Goal: Information Seeking & Learning: Learn about a topic

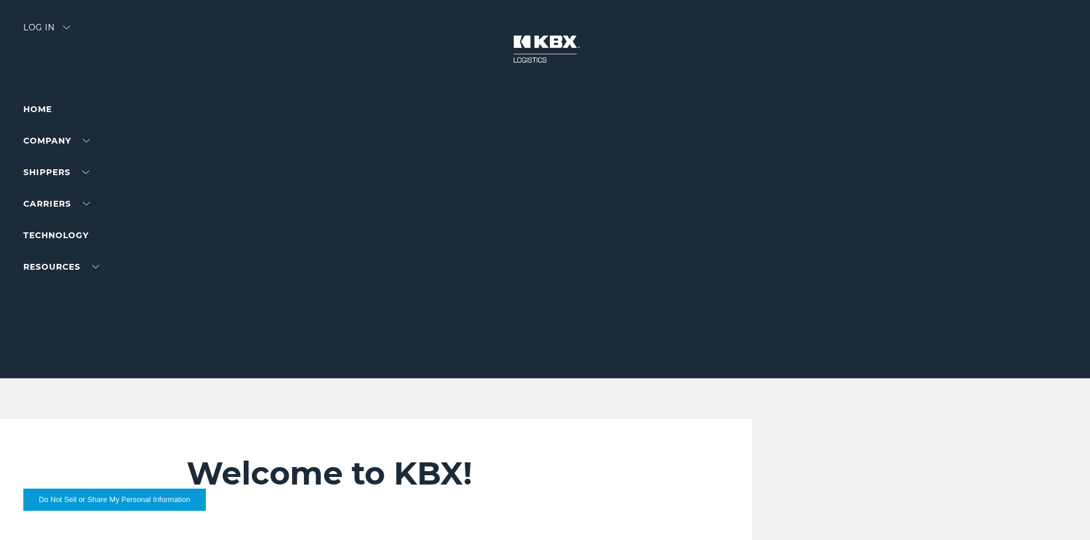
click at [68, 131] on ul "Home Company About Us Careers Contact Us SHIPPERS Our Solutions Trucking Intern…" at bounding box center [73, 187] width 101 height 171
click at [55, 235] on link "Technology" at bounding box center [55, 235] width 65 height 10
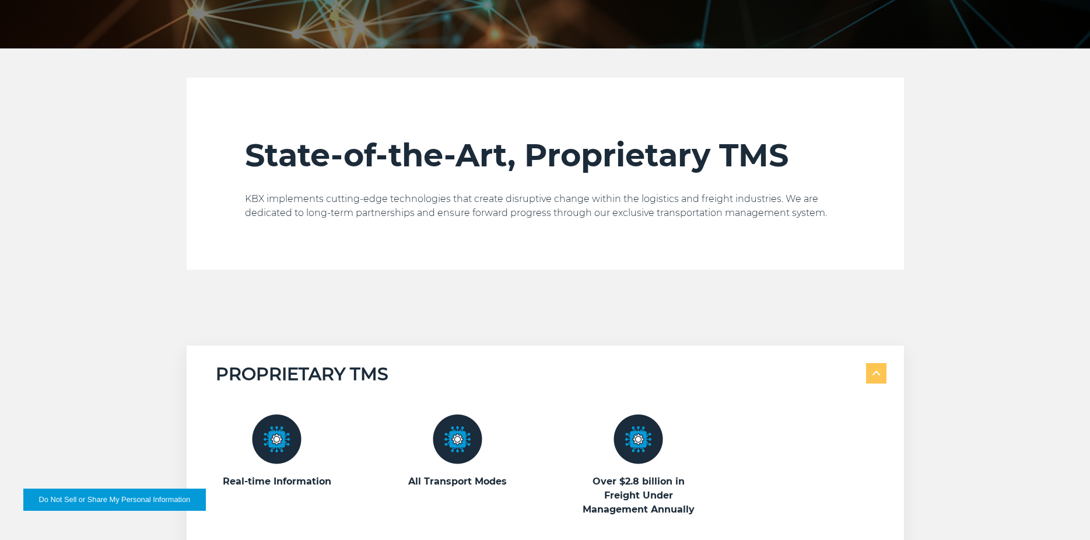
scroll to position [350, 0]
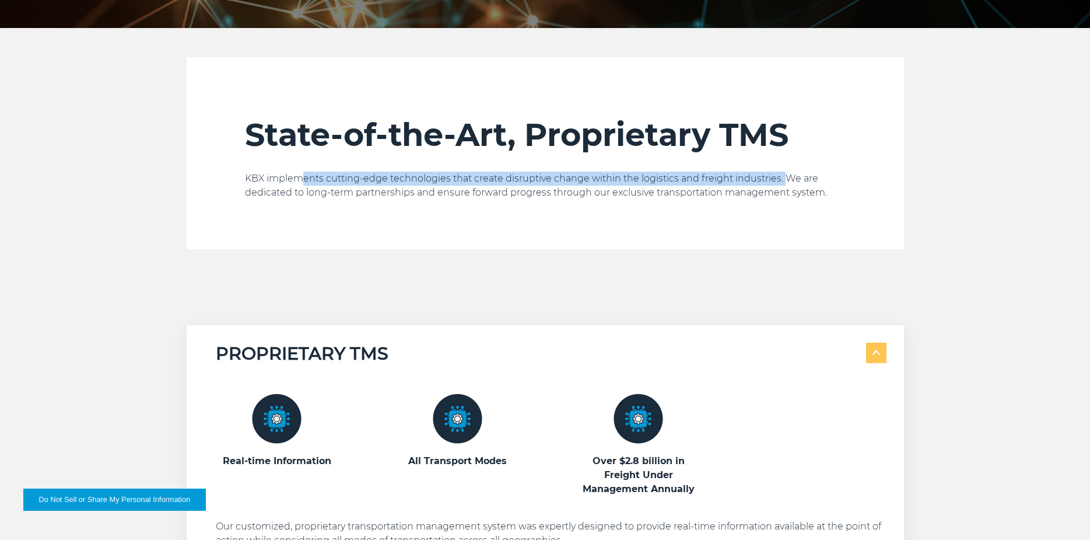
drag, startPoint x: 299, startPoint y: 183, endPoint x: 785, endPoint y: 180, distance: 485.9
click at [785, 180] on p "KBX implements cutting-edge technologies that create disruptive change within t…" at bounding box center [545, 185] width 601 height 28
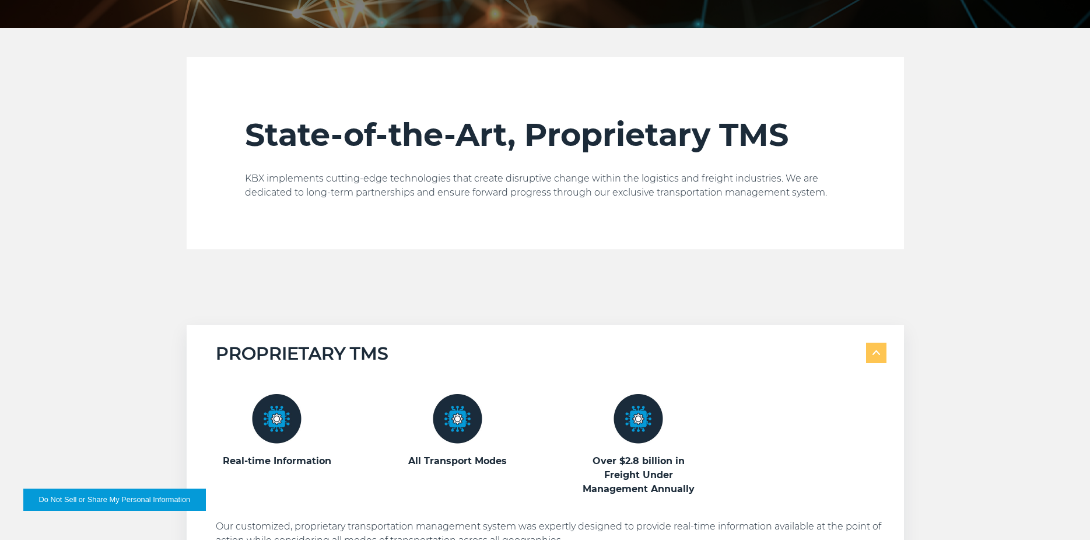
click at [491, 222] on div "State-of-the-Art, Proprietary TMS KBX implements cutting-edge technologies that…" at bounding box center [545, 182] width 601 height 134
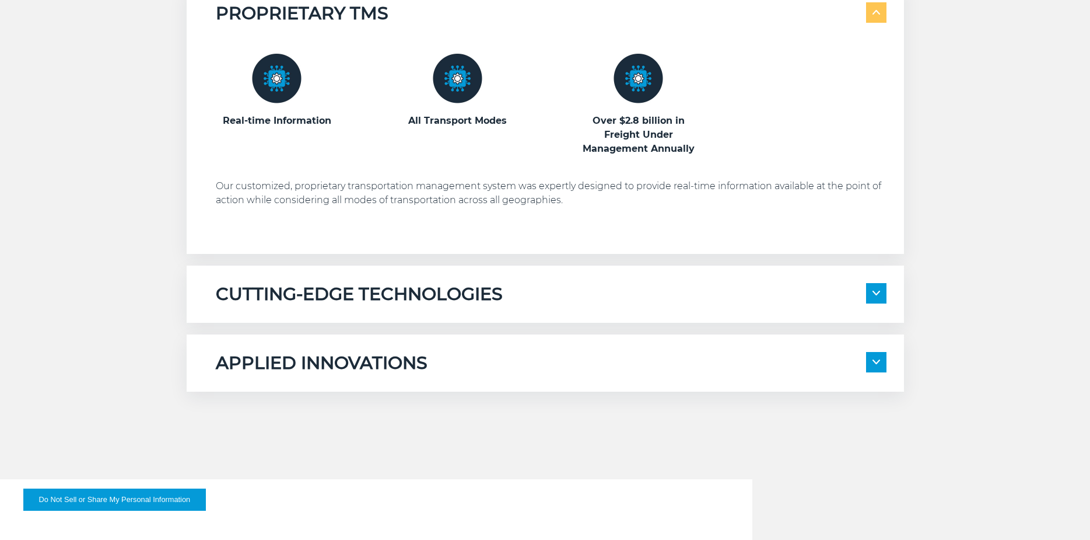
scroll to position [700, 0]
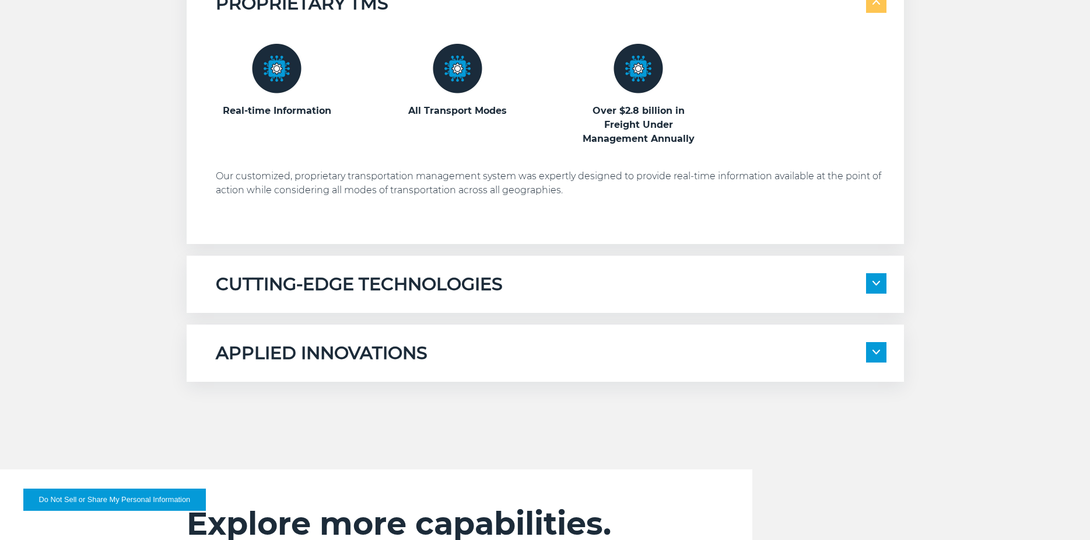
click at [880, 282] on span at bounding box center [876, 283] width 20 height 20
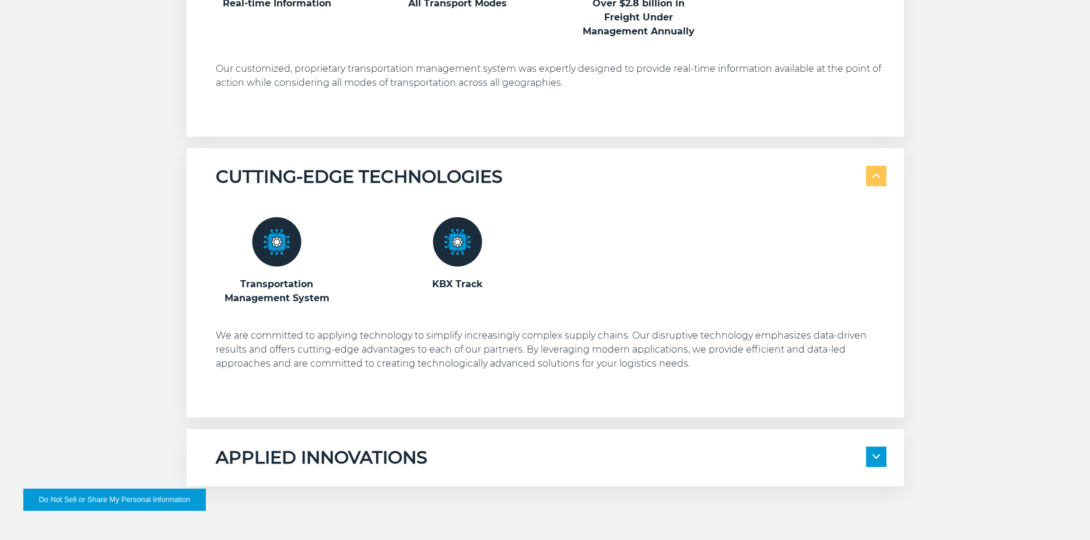
scroll to position [817, 0]
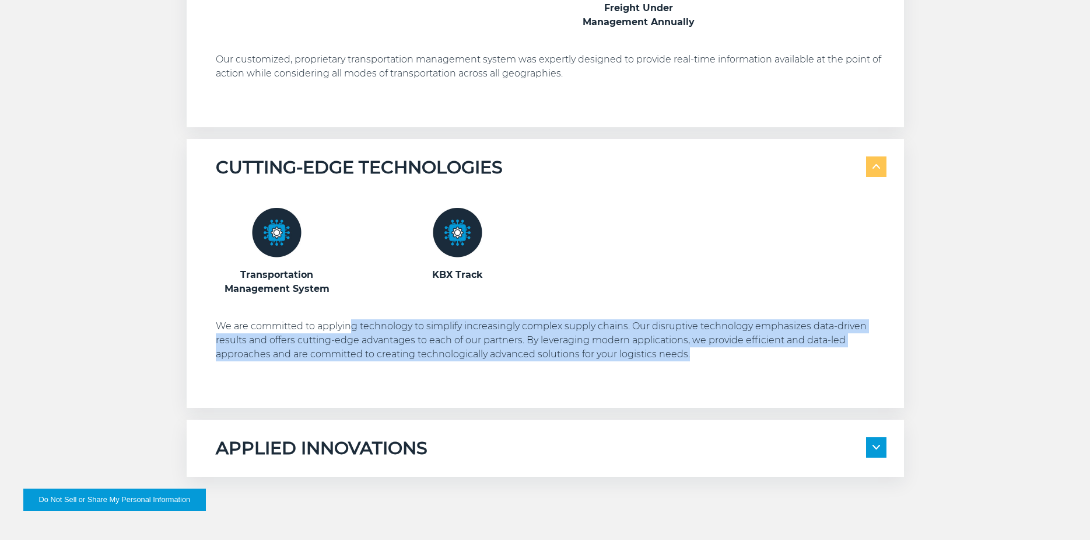
drag, startPoint x: 353, startPoint y: 320, endPoint x: 744, endPoint y: 359, distance: 392.8
click at [744, 359] on p "We are committed to applying technology to simplify increasingly complex supply…" at bounding box center [551, 340] width 671 height 42
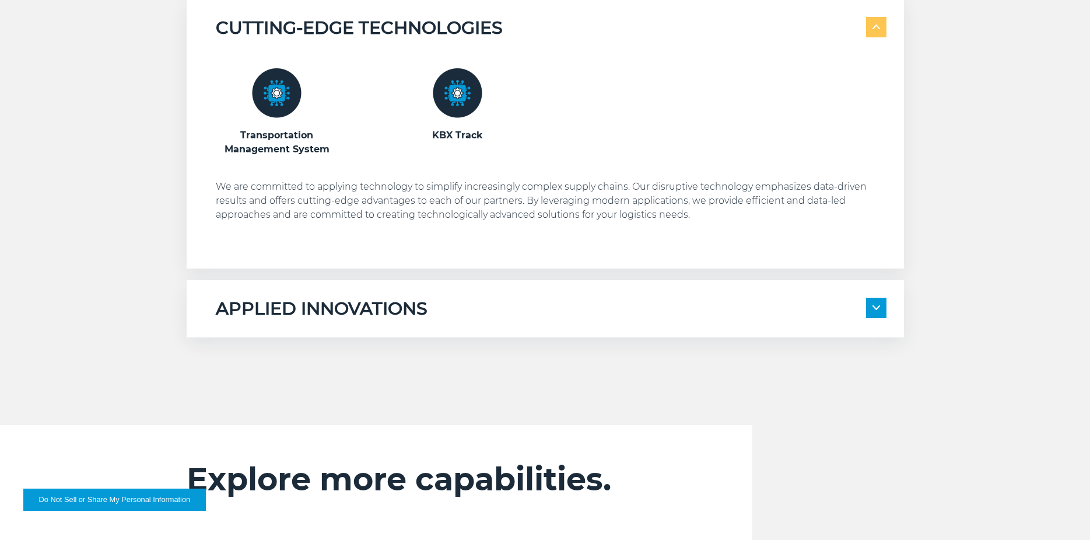
scroll to position [992, 0]
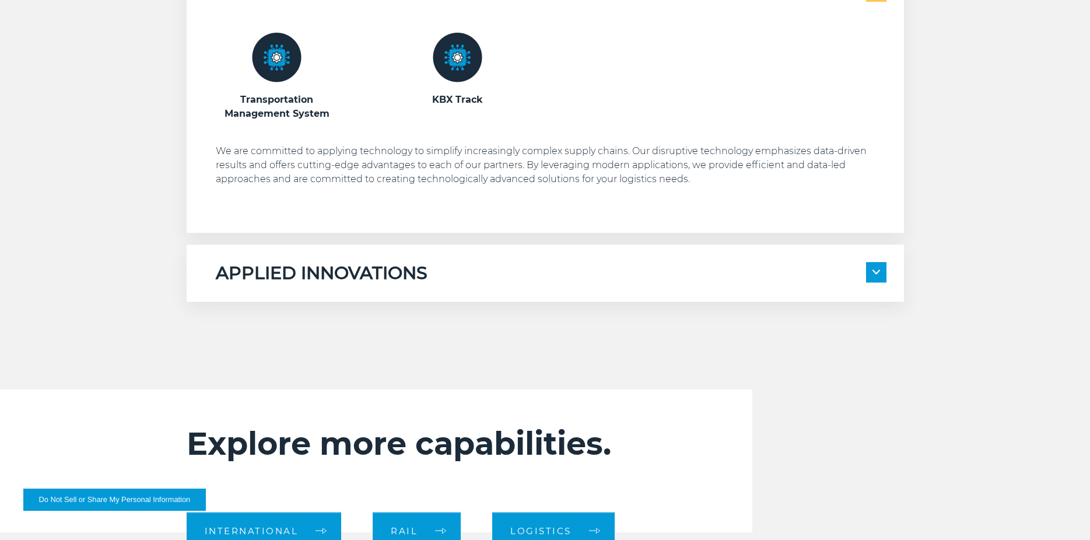
click at [880, 276] on span at bounding box center [876, 272] width 20 height 20
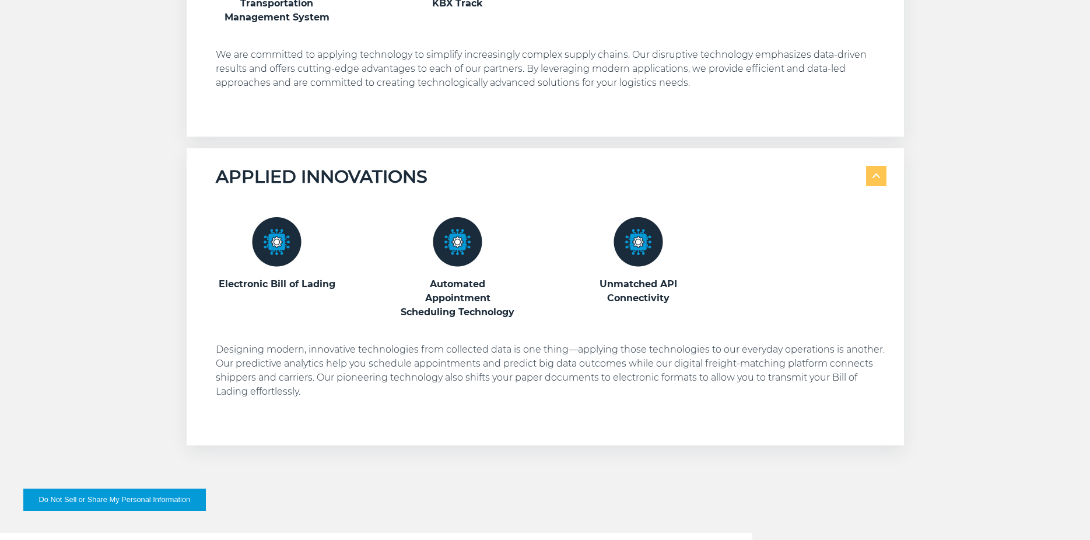
scroll to position [1108, 0]
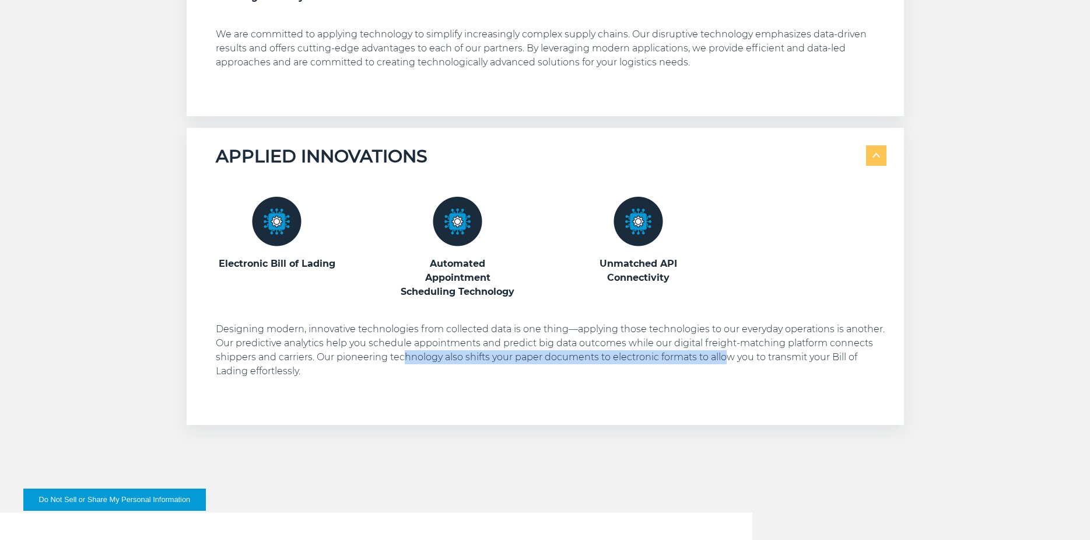
drag, startPoint x: 405, startPoint y: 360, endPoint x: 724, endPoint y: 358, distance: 319.1
click at [724, 358] on p "Designing modern, innovative technologies from collected data is one thing—appl…" at bounding box center [551, 350] width 671 height 56
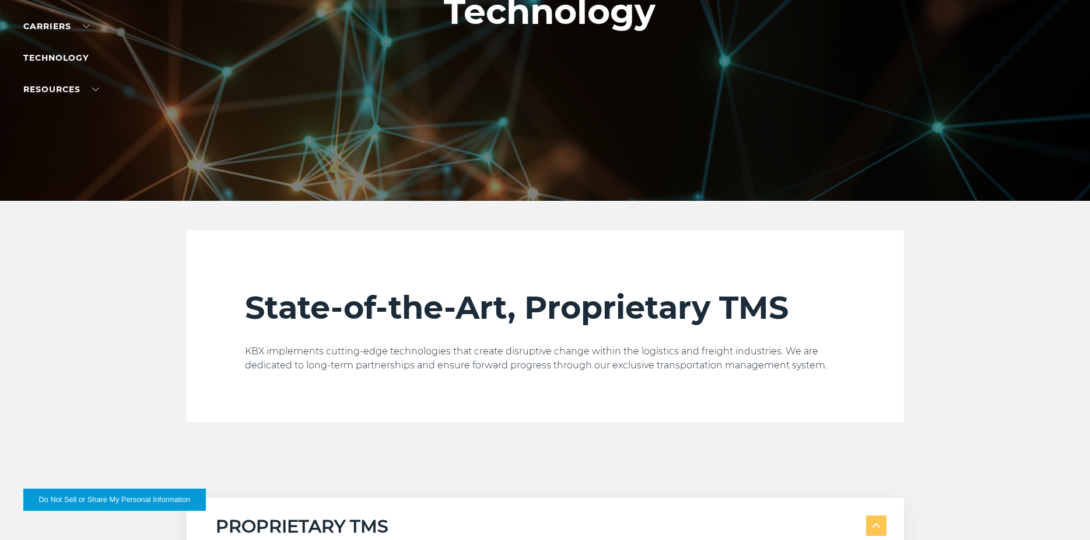
scroll to position [0, 0]
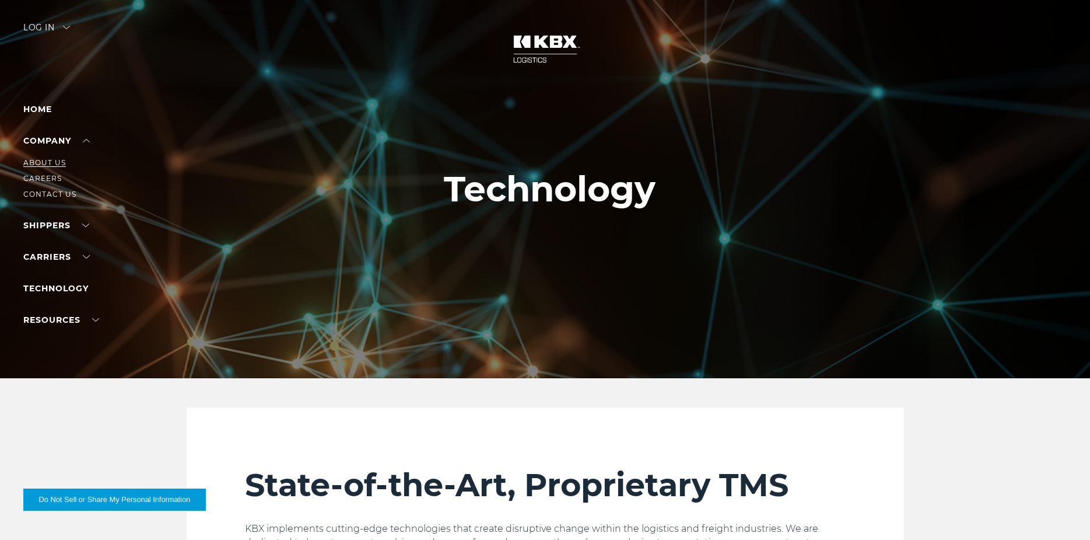
click at [49, 159] on link "About Us" at bounding box center [44, 162] width 43 height 9
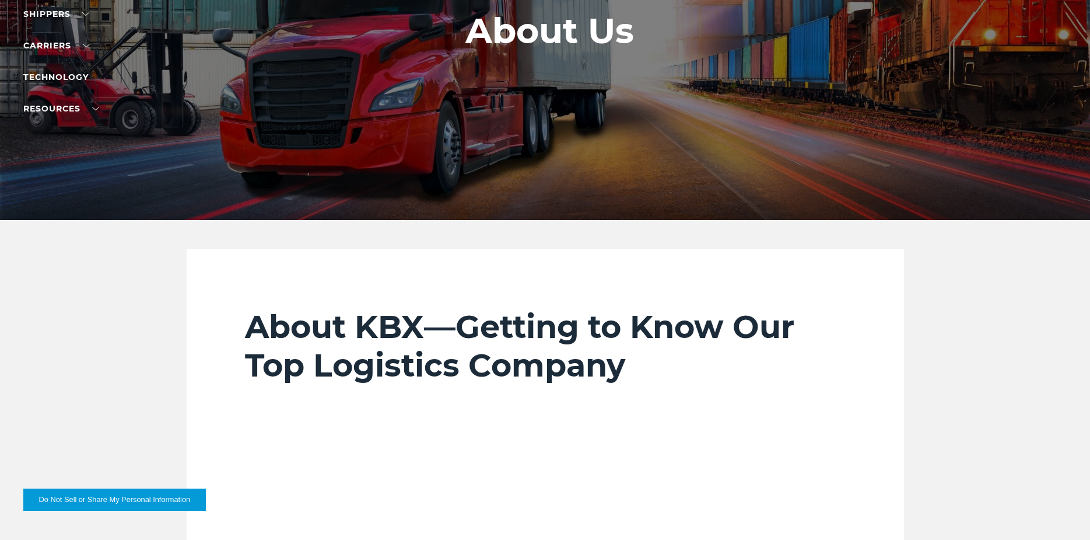
scroll to position [233, 0]
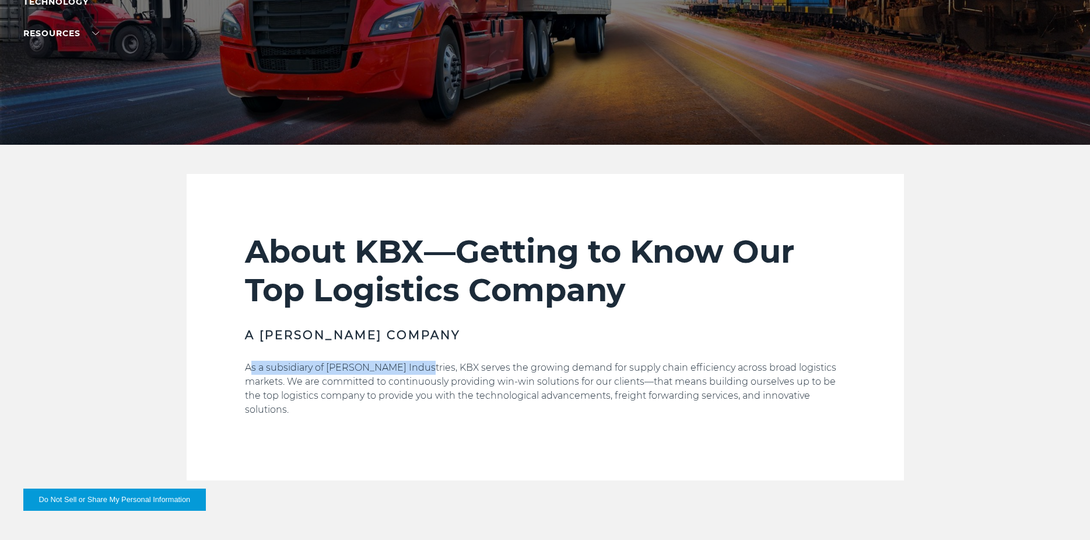
drag, startPoint x: 251, startPoint y: 369, endPoint x: 414, endPoint y: 373, distance: 162.2
click at [414, 373] on p "As a subsidiary of Koch Industries, KBX serves the growing demand for supply ch…" at bounding box center [545, 388] width 601 height 56
click at [412, 379] on p "As a subsidiary of Koch Industries, KBX serves the growing demand for supply ch…" at bounding box center [545, 388] width 601 height 56
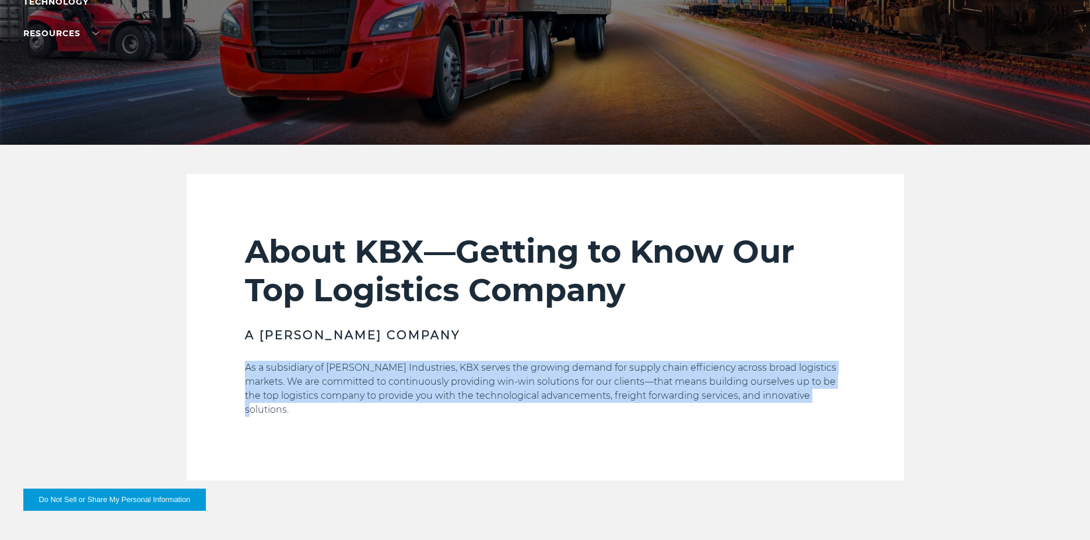
drag, startPoint x: 243, startPoint y: 367, endPoint x: 828, endPoint y: 391, distance: 585.5
click at [828, 391] on section "About KBX—Getting to Know Our Top Logistics Company A Koch Company As a subsidi…" at bounding box center [545, 327] width 717 height 306
click at [828, 391] on p "As a subsidiary of Koch Industries, KBX serves the growing demand for supply ch…" at bounding box center [545, 388] width 601 height 56
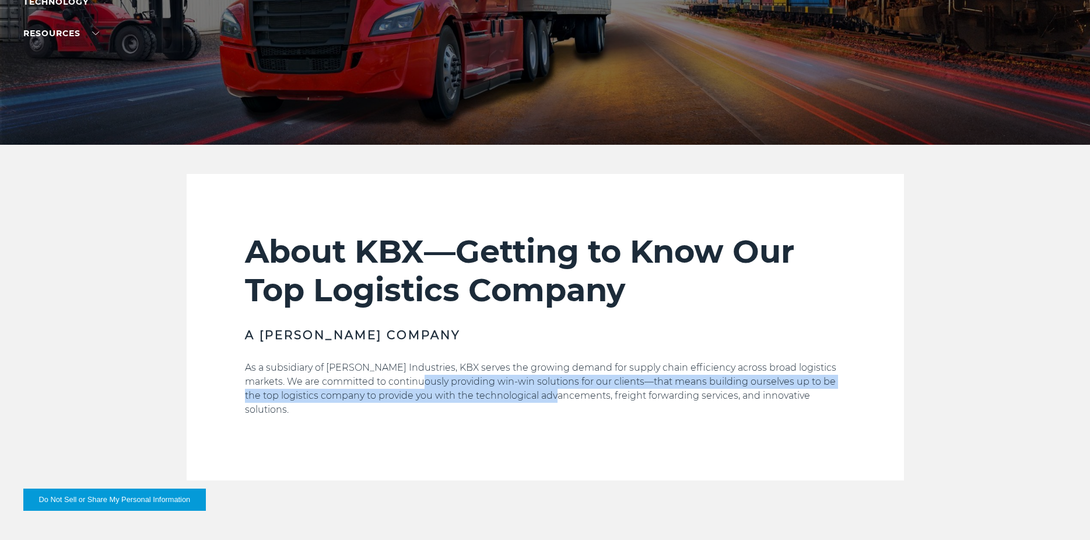
drag, startPoint x: 405, startPoint y: 381, endPoint x: 572, endPoint y: 400, distance: 167.4
click at [572, 400] on p "As a subsidiary of Koch Industries, KBX serves the growing demand for supply ch…" at bounding box center [545, 388] width 601 height 56
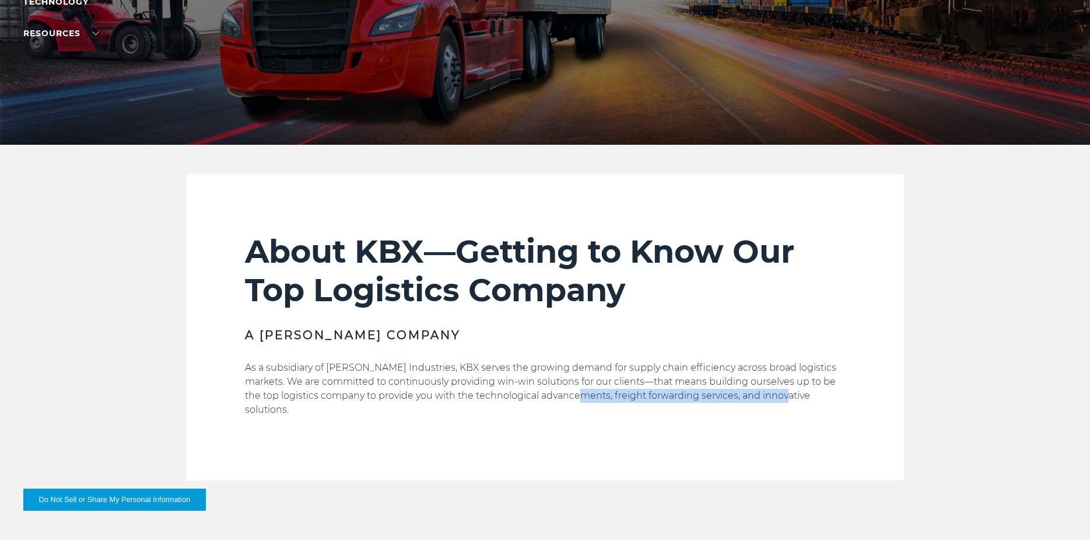
drag, startPoint x: 584, startPoint y: 397, endPoint x: 790, endPoint y: 398, distance: 206.5
click at [790, 398] on p "As a subsidiary of Koch Industries, KBX serves the growing demand for supply ch…" at bounding box center [545, 388] width 601 height 56
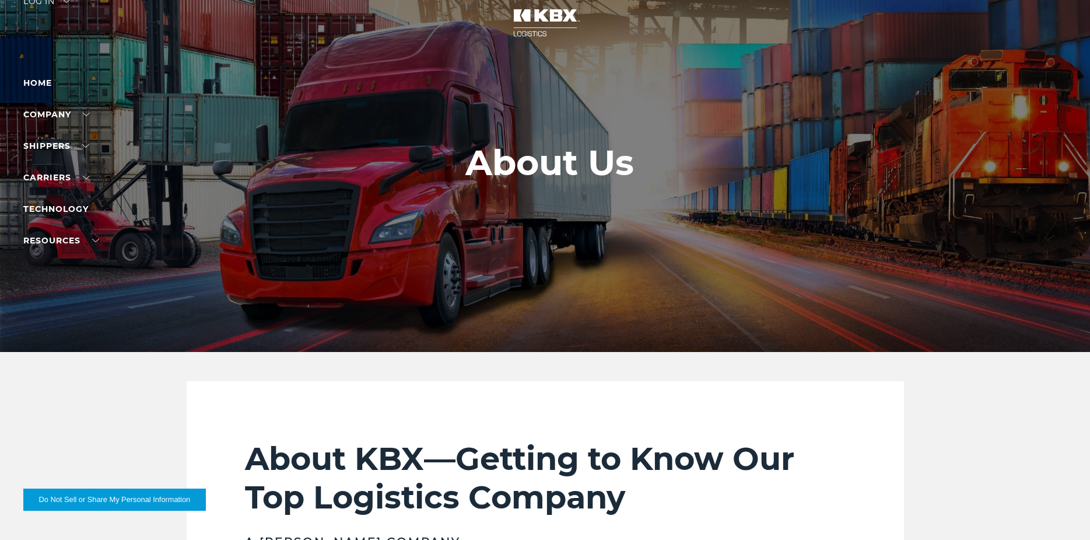
scroll to position [0, 0]
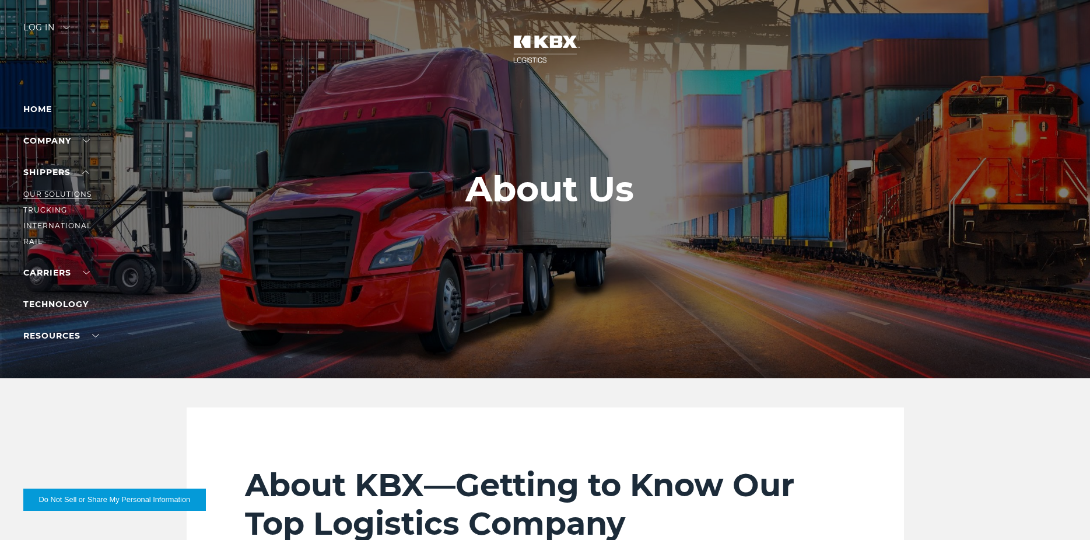
click at [72, 194] on link "Our Solutions" at bounding box center [57, 194] width 68 height 9
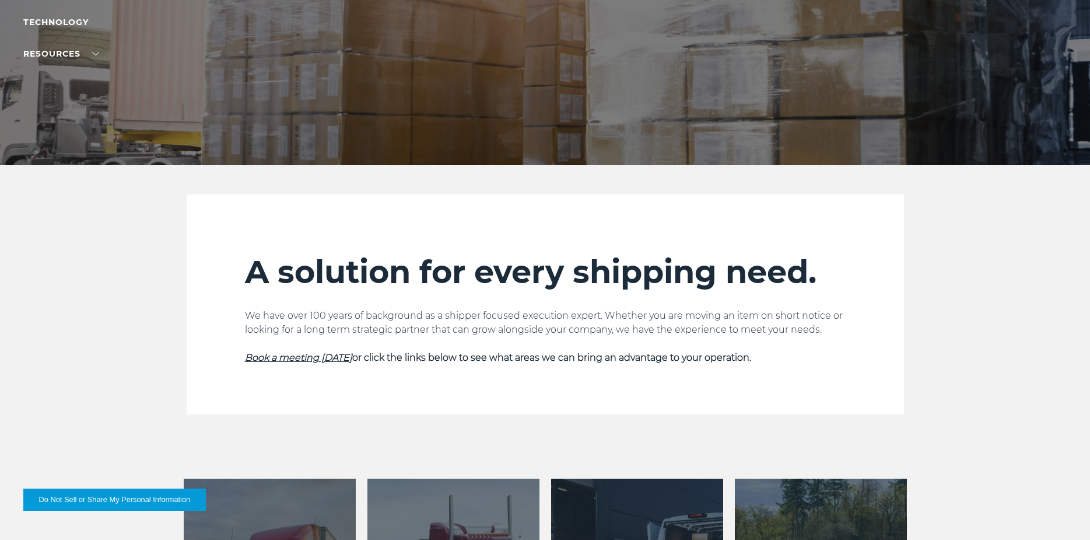
scroll to position [233, 0]
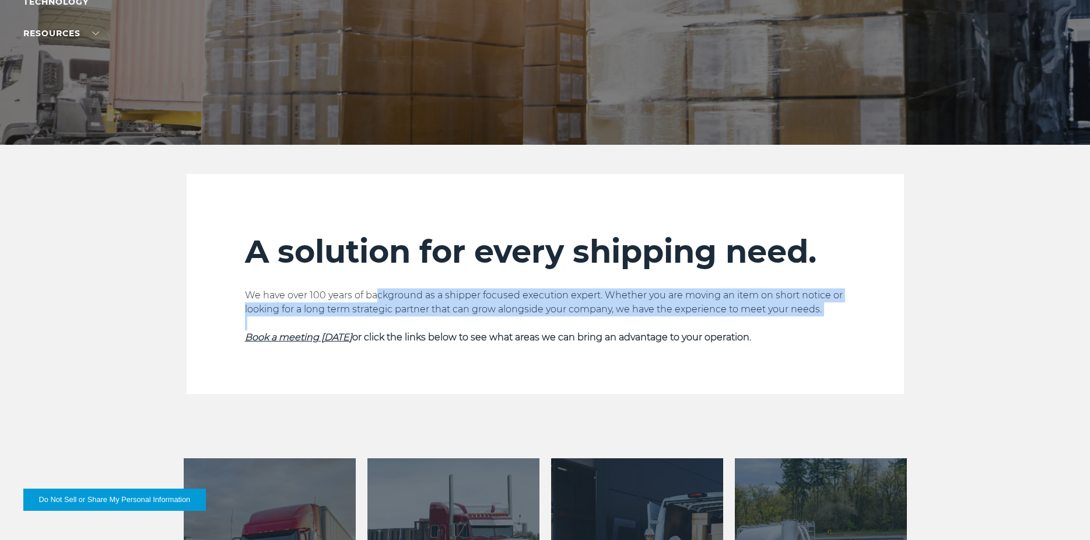
drag, startPoint x: 374, startPoint y: 289, endPoint x: 836, endPoint y: 316, distance: 462.8
click at [836, 316] on div "We have over 100 years of background as a shipper focused execution expert. Whe…" at bounding box center [545, 316] width 601 height 56
click at [836, 316] on p at bounding box center [545, 323] width 601 height 14
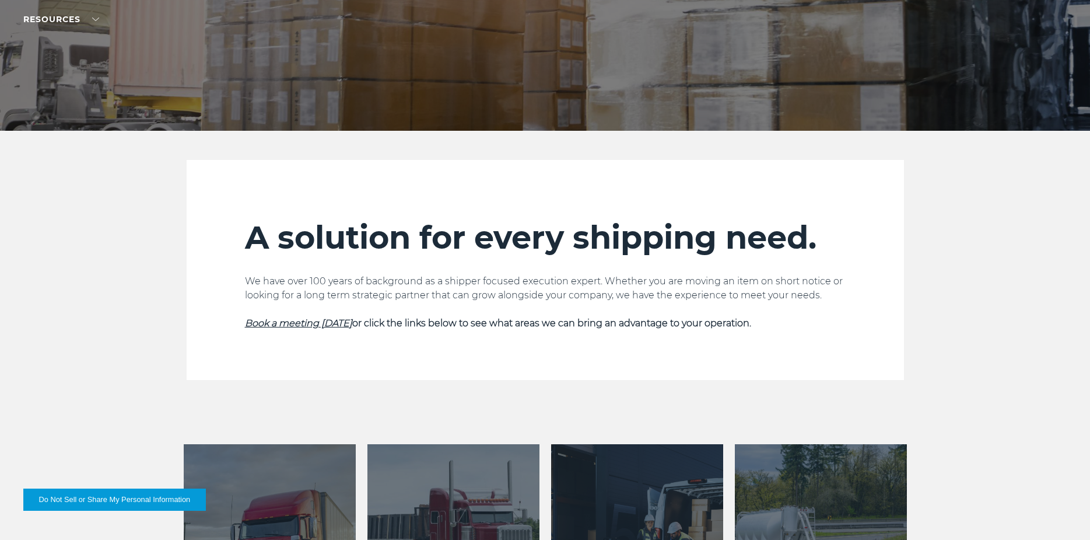
scroll to position [117, 0]
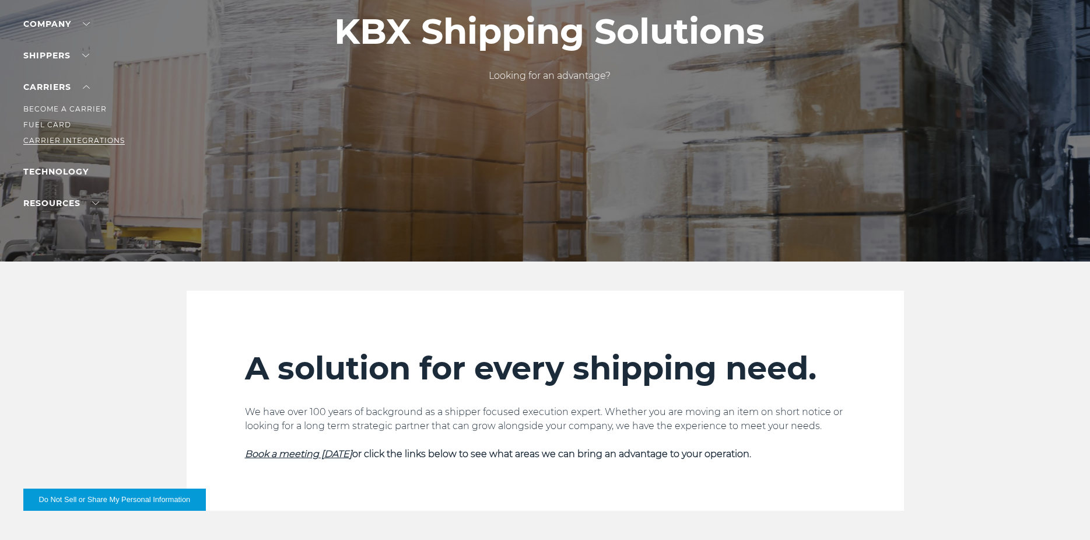
click at [61, 141] on link "Carrier Integrations" at bounding box center [73, 140] width 101 height 9
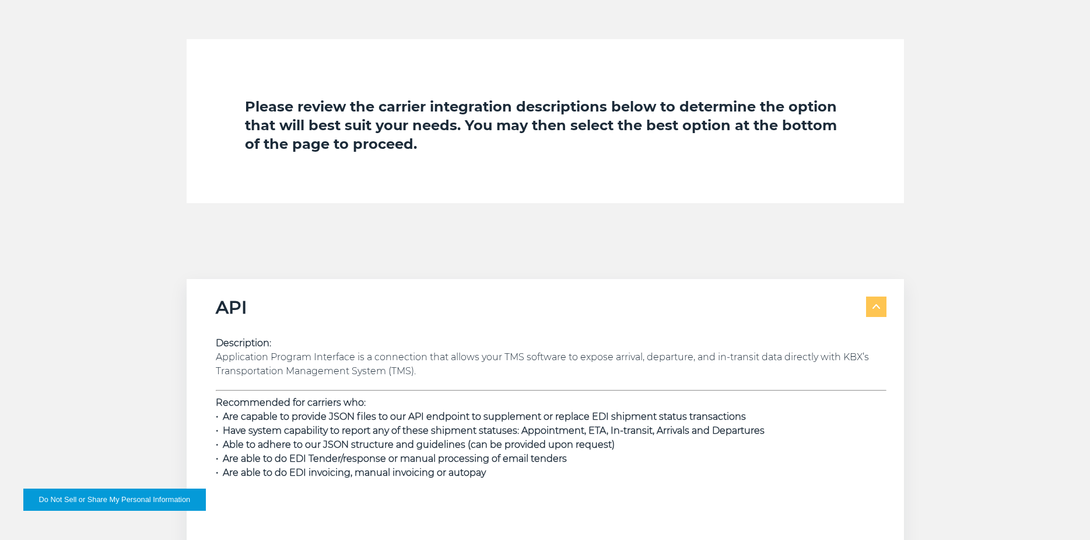
scroll to position [1517, 0]
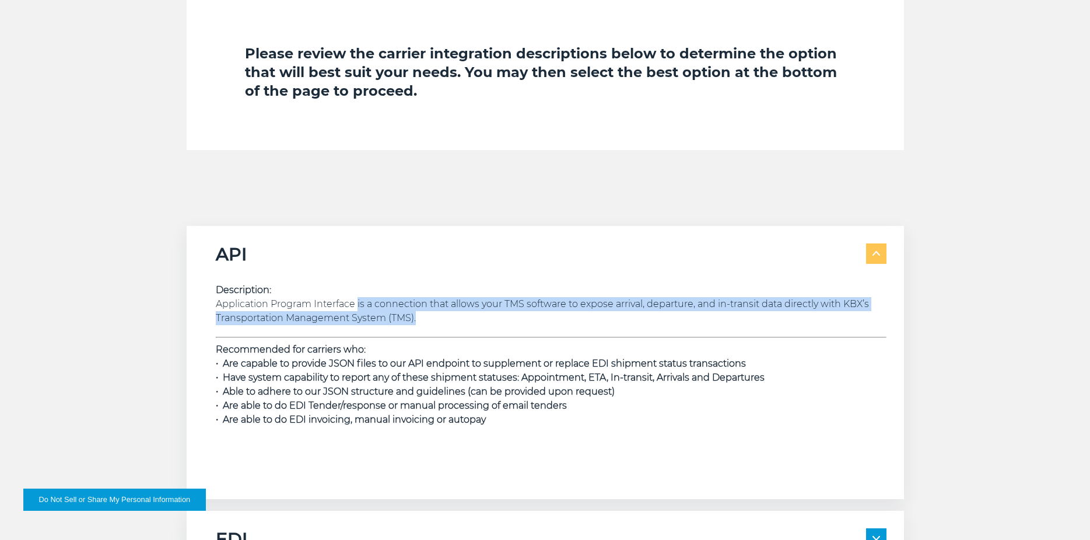
drag, startPoint x: 358, startPoint y: 304, endPoint x: 640, endPoint y: 317, distance: 282.0
click at [640, 317] on p "Description: Application Program Interface is a connection that allows your TMS…" at bounding box center [551, 304] width 671 height 42
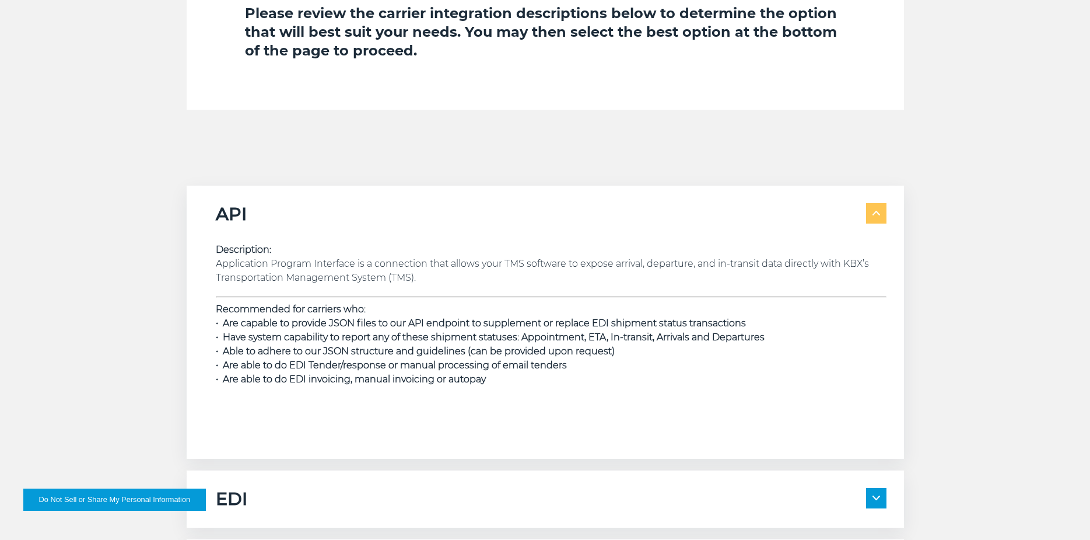
scroll to position [1575, 0]
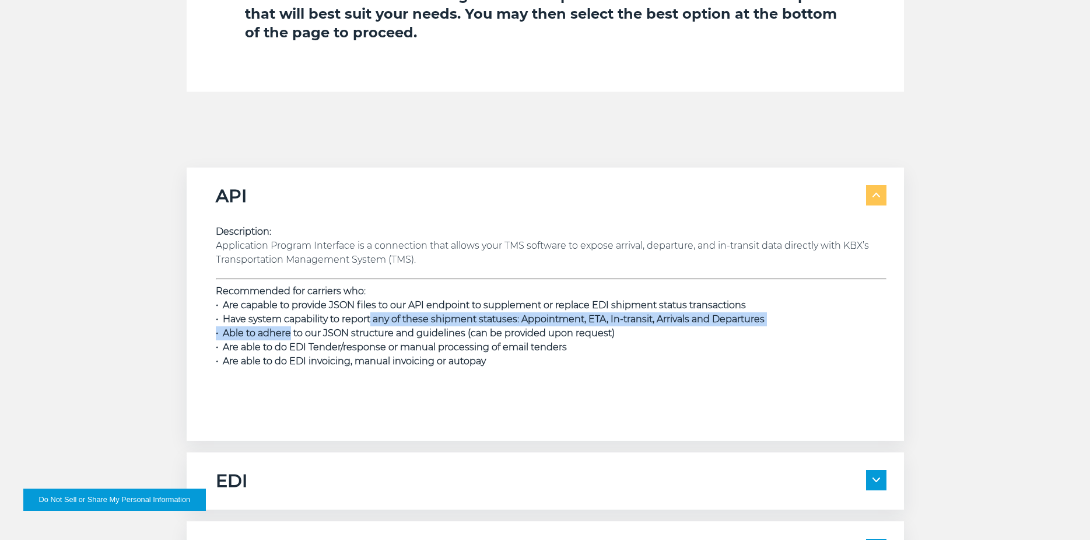
drag, startPoint x: 370, startPoint y: 320, endPoint x: 288, endPoint y: 330, distance: 82.9
click at [288, 330] on strong "• Are capable to provide JSON files to our API endpoint to supplement or replac…" at bounding box center [490, 332] width 549 height 67
click at [288, 330] on span "• Able to adhere to our JSON structure and guidelines (can be provided upon req…" at bounding box center [415, 332] width 399 height 11
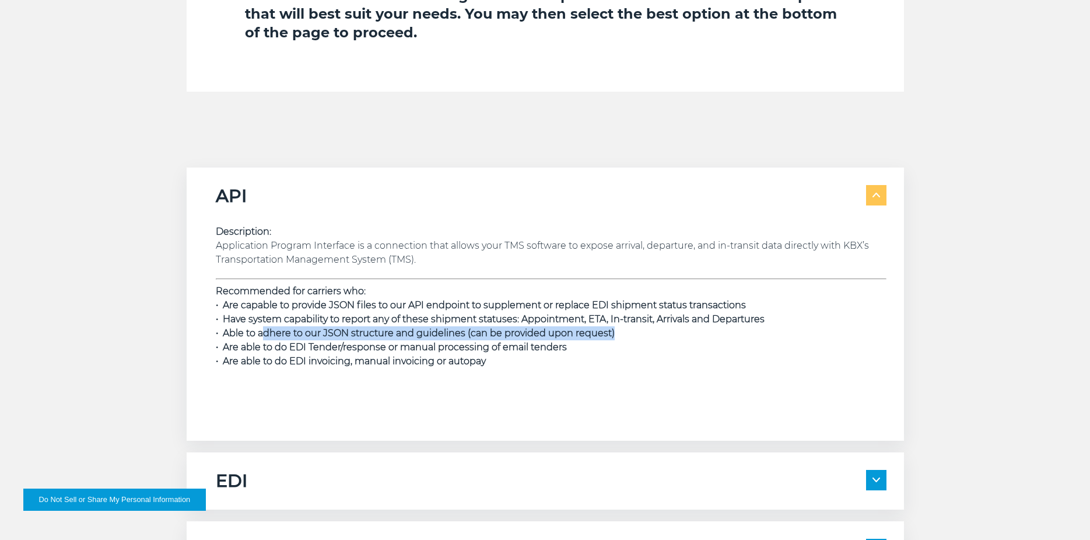
drag, startPoint x: 265, startPoint y: 335, endPoint x: 653, endPoint y: 339, distance: 388.5
click at [653, 339] on p "Recommended for carriers who: • Are capable to provide JSON files to our API en…" at bounding box center [551, 326] width 671 height 84
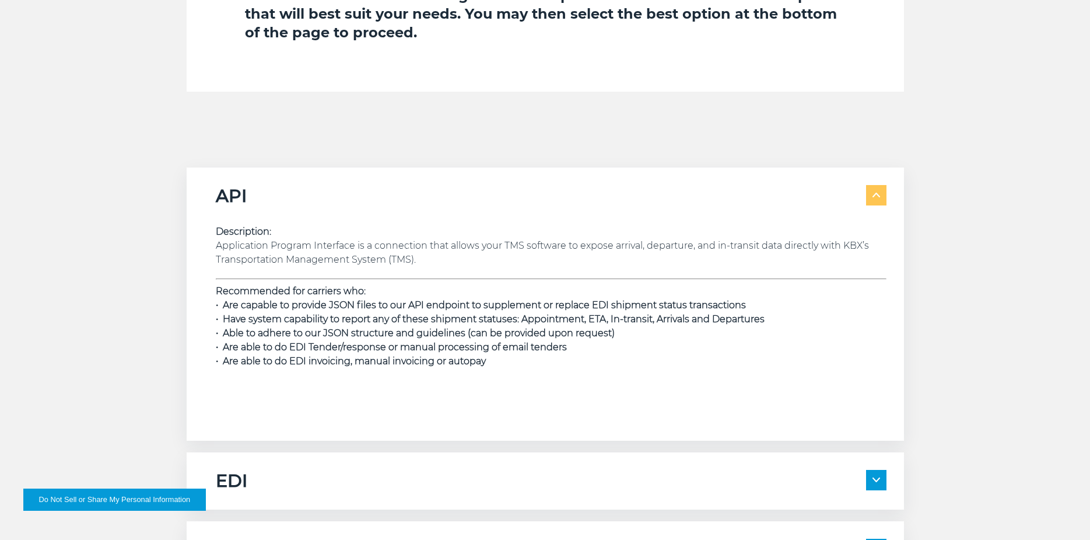
click at [639, 358] on p "Recommended for carriers who: • Are capable to provide JSON files to our API en…" at bounding box center [551, 326] width 671 height 84
drag, startPoint x: 572, startPoint y: 352, endPoint x: 564, endPoint y: 358, distance: 10.4
click at [565, 357] on p "Recommended for carriers who: • Are capable to provide JSON files to our API en…" at bounding box center [551, 326] width 671 height 84
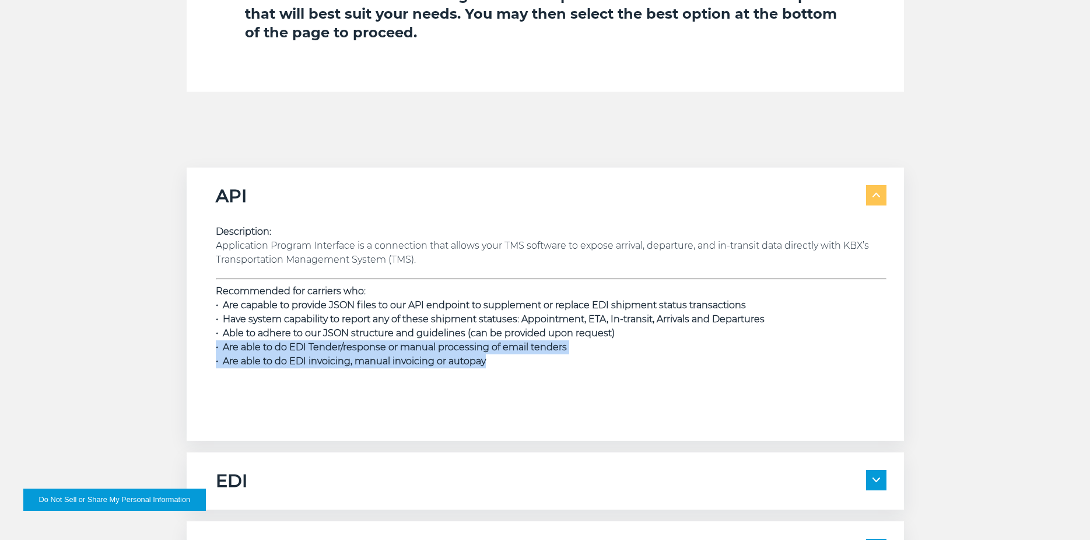
click at [561, 362] on p "Recommended for carriers who: • Are capable to provide JSON files to our API en…" at bounding box center [551, 326] width 671 height 84
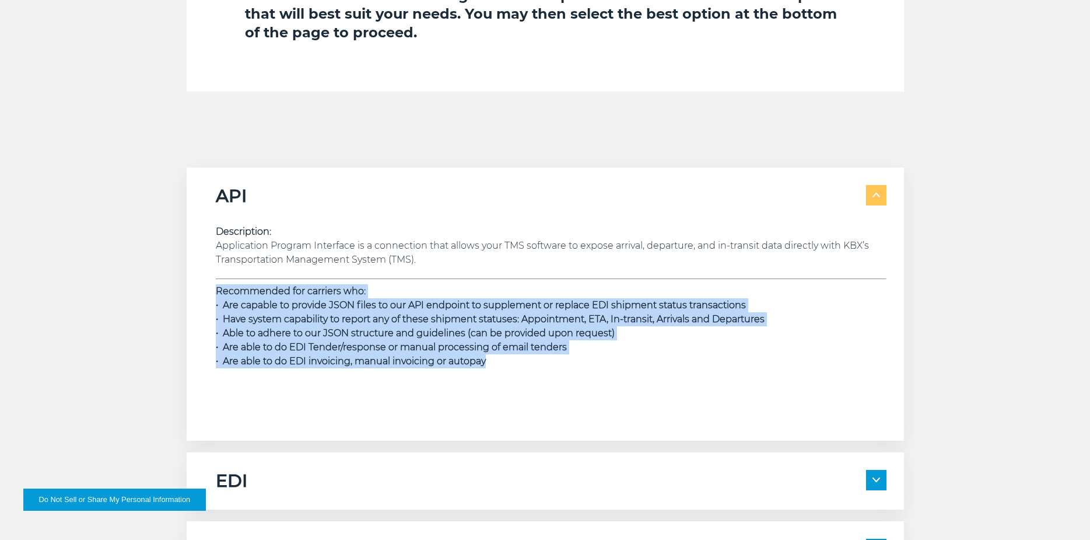
drag, startPoint x: 560, startPoint y: 360, endPoint x: 469, endPoint y: 362, distance: 91.0
click at [205, 291] on div "API Description: Application Program Interface is a connection that allows your…" at bounding box center [545, 303] width 717 height 273
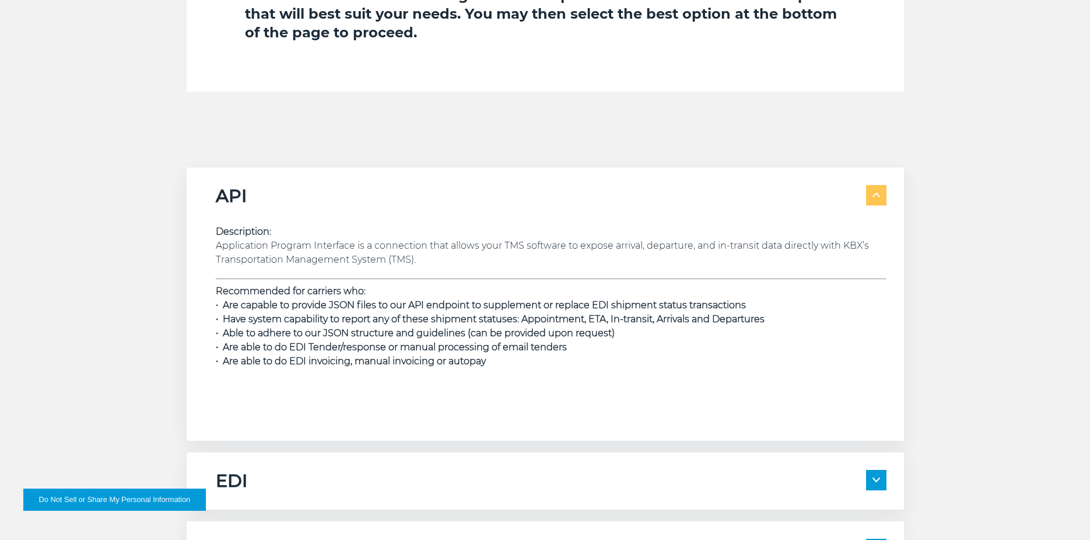
click at [498, 376] on div "Description: Application Program Interface is a connection that allows your TMS…" at bounding box center [551, 309] width 671 height 169
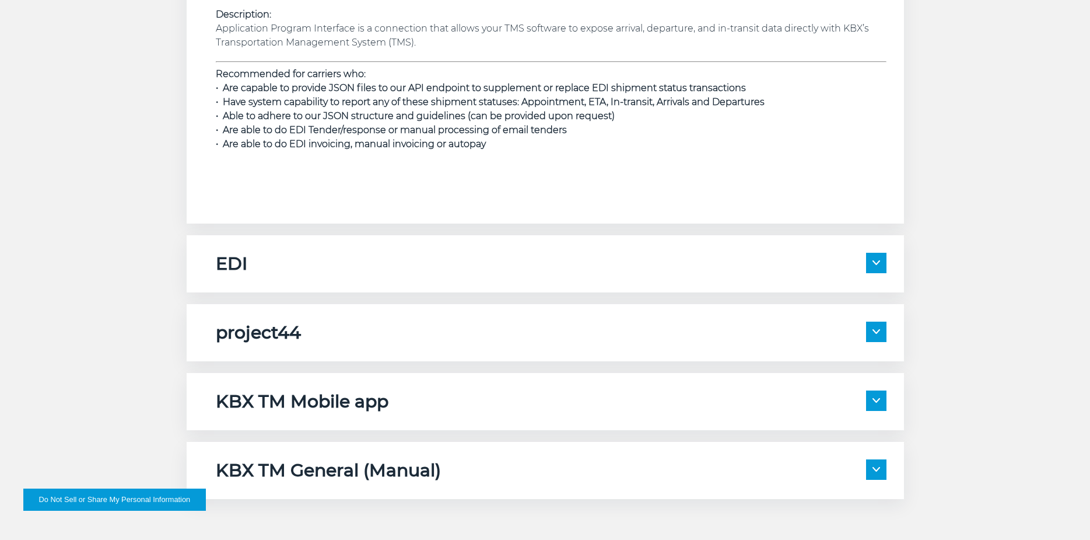
scroll to position [1808, 0]
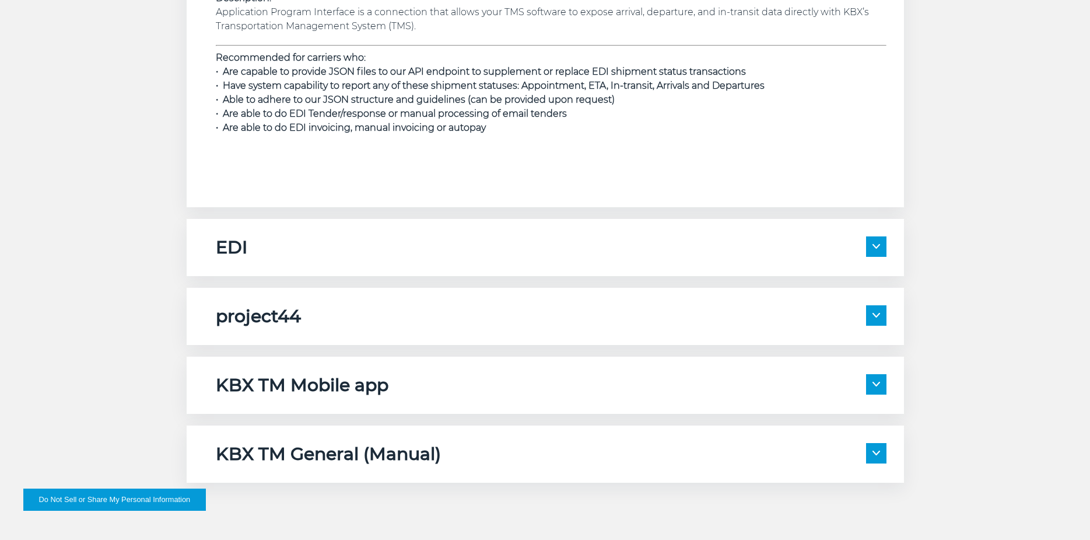
click at [884, 244] on span at bounding box center [876, 246] width 20 height 20
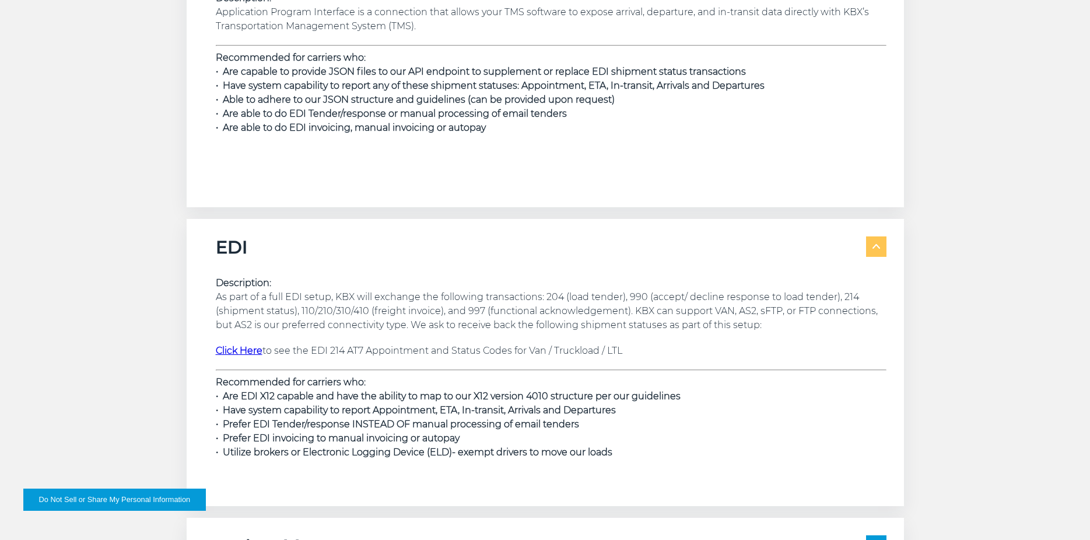
click at [647, 346] on p "Click Here to see the EDI 214 AT7 Appointment and Status Codes for Van / Truckl…" at bounding box center [551, 351] width 671 height 14
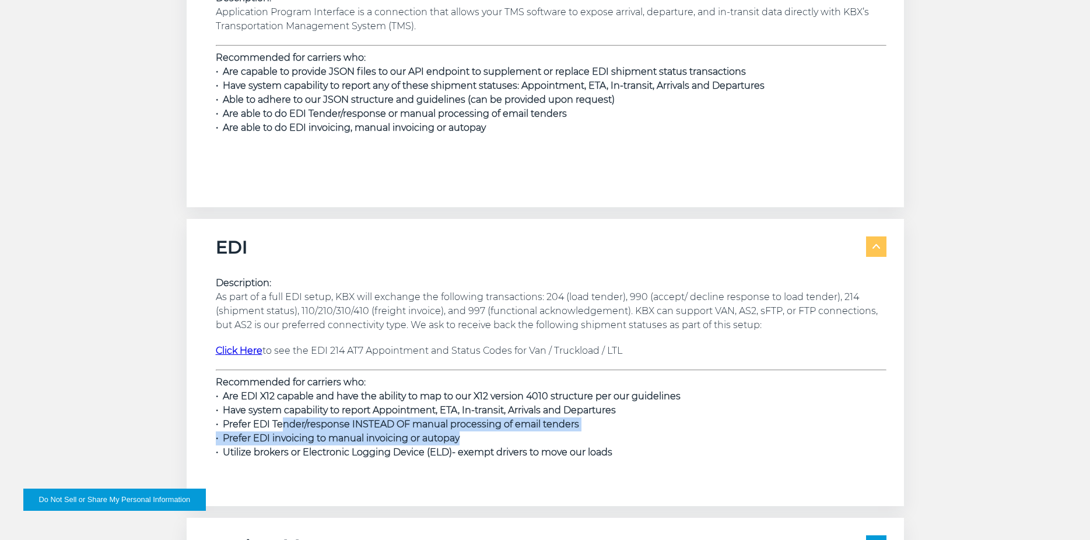
drag, startPoint x: 282, startPoint y: 421, endPoint x: 645, endPoint y: 449, distance: 363.3
click at [638, 446] on p "Recommended for carriers who: • Are EDI X12 capable and have the ability to map…" at bounding box center [551, 417] width 671 height 84
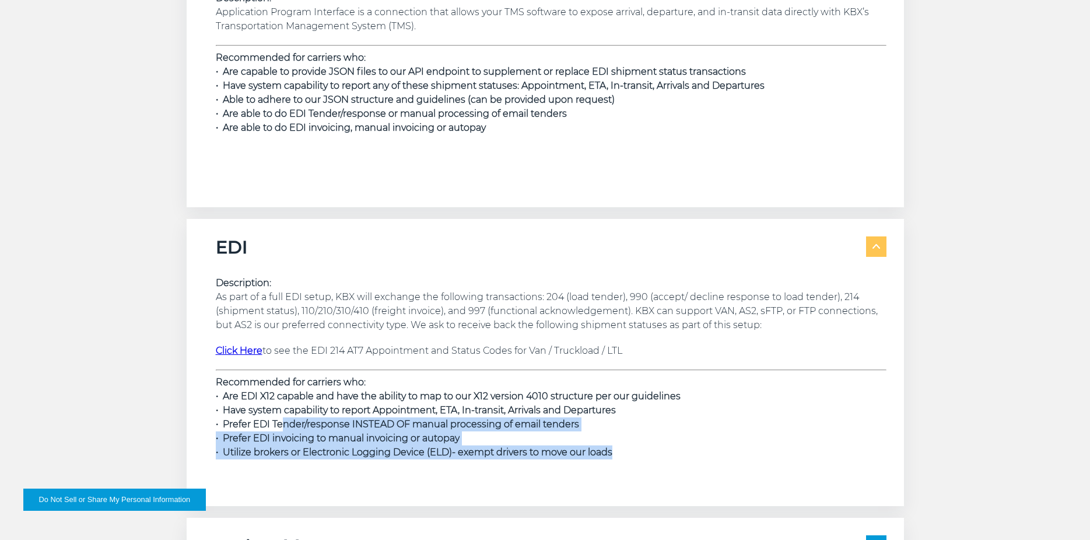
click at [649, 451] on p "Recommended for carriers who: • Are EDI X12 capable and have the ability to map…" at bounding box center [551, 417] width 671 height 84
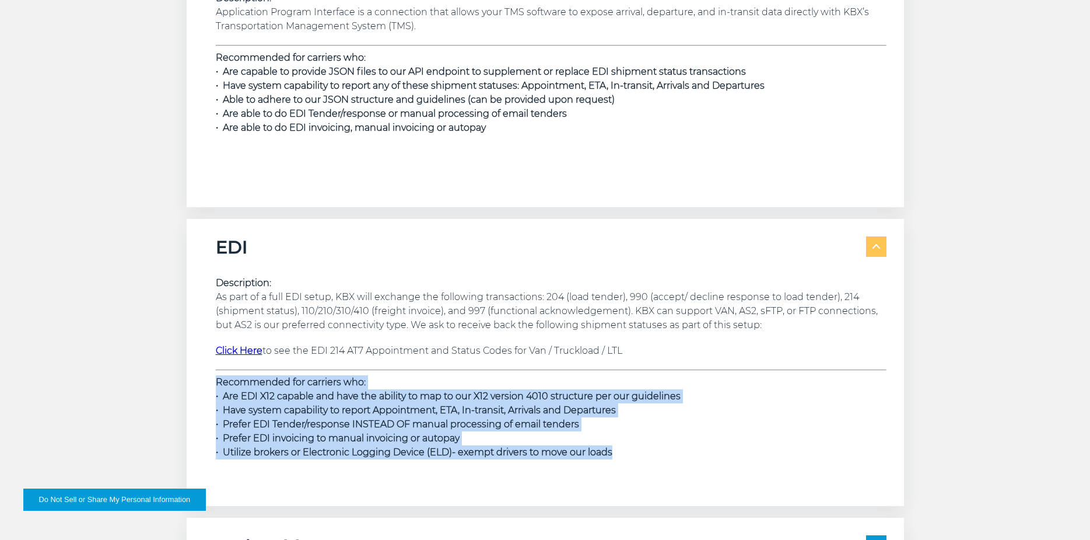
drag, startPoint x: 656, startPoint y: 454, endPoint x: 385, endPoint y: 422, distance: 273.2
click at [204, 387] on div "EDI Description: As part of a full EDI setup, KBX will exchange the following t…" at bounding box center [545, 362] width 717 height 287
click at [386, 422] on span "• Prefer EDI Tender/response INSTEAD OF manual processing of email tenders" at bounding box center [397, 423] width 363 height 11
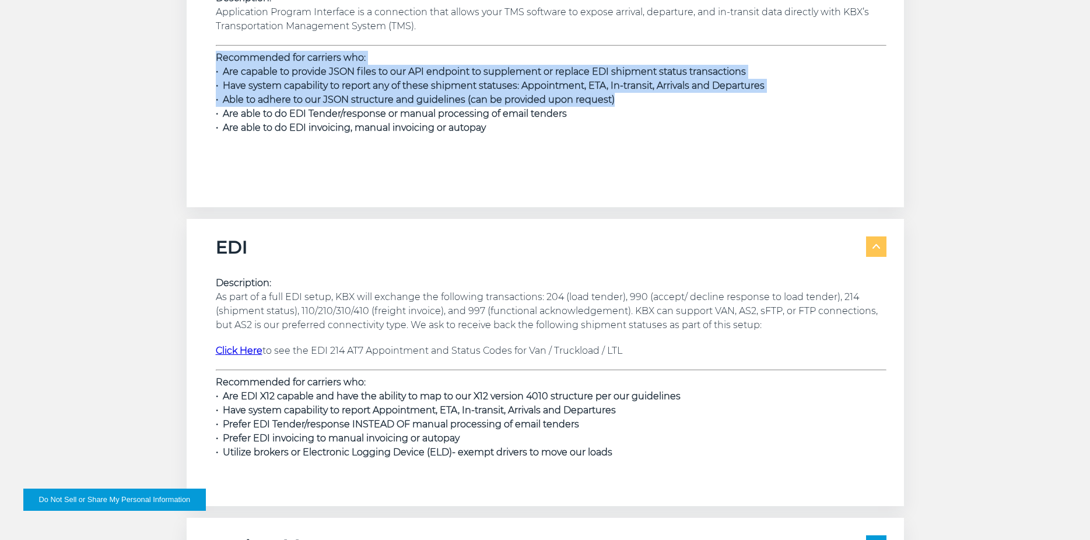
drag, startPoint x: 420, startPoint y: 62, endPoint x: 612, endPoint y: 93, distance: 195.0
click at [612, 93] on p "Recommended for carriers who: • Are capable to provide JSON files to our API en…" at bounding box center [551, 93] width 671 height 84
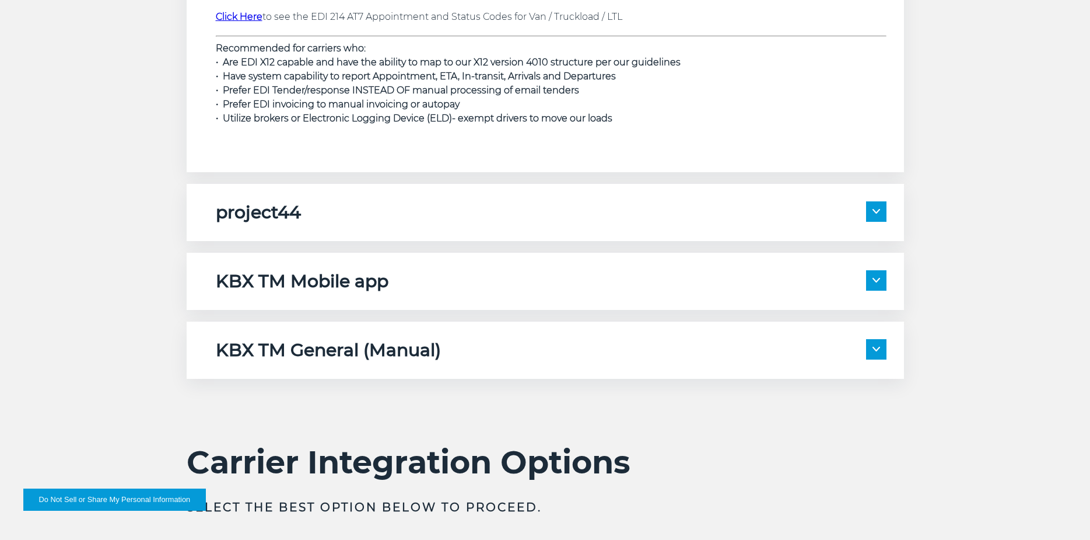
scroll to position [2158, 0]
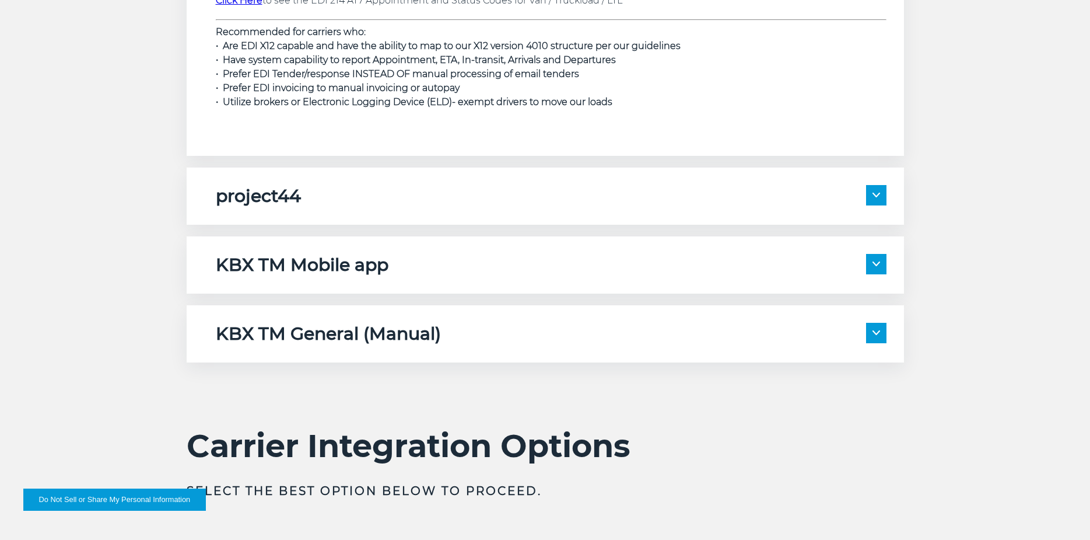
click at [874, 193] on img at bounding box center [877, 194] width 8 height 5
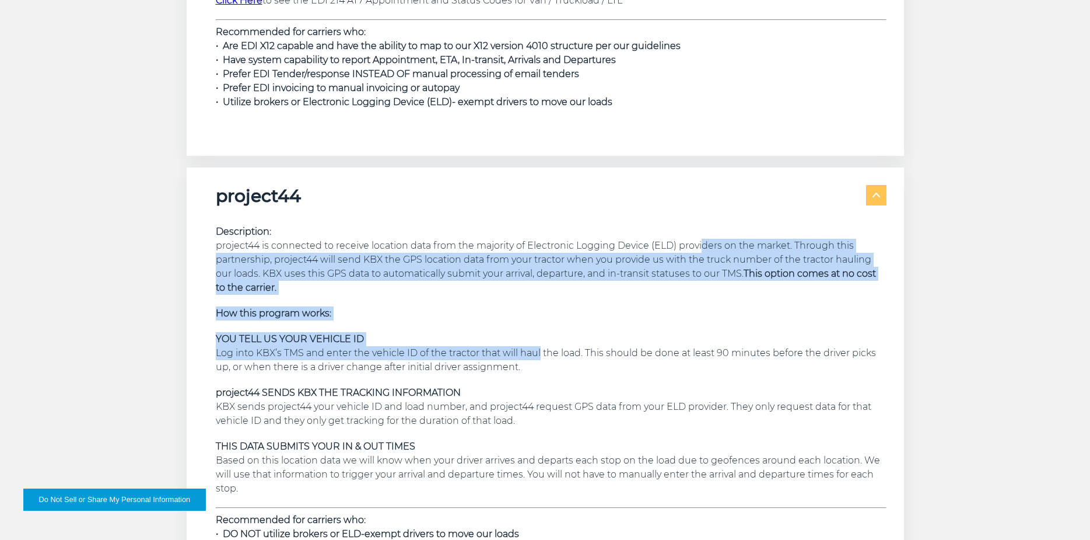
drag, startPoint x: 706, startPoint y: 241, endPoint x: 537, endPoint y: 348, distance: 199.2
click at [537, 348] on div "Description: project44 is connected to receive location data from the majority …" at bounding box center [551, 458] width 671 height 466
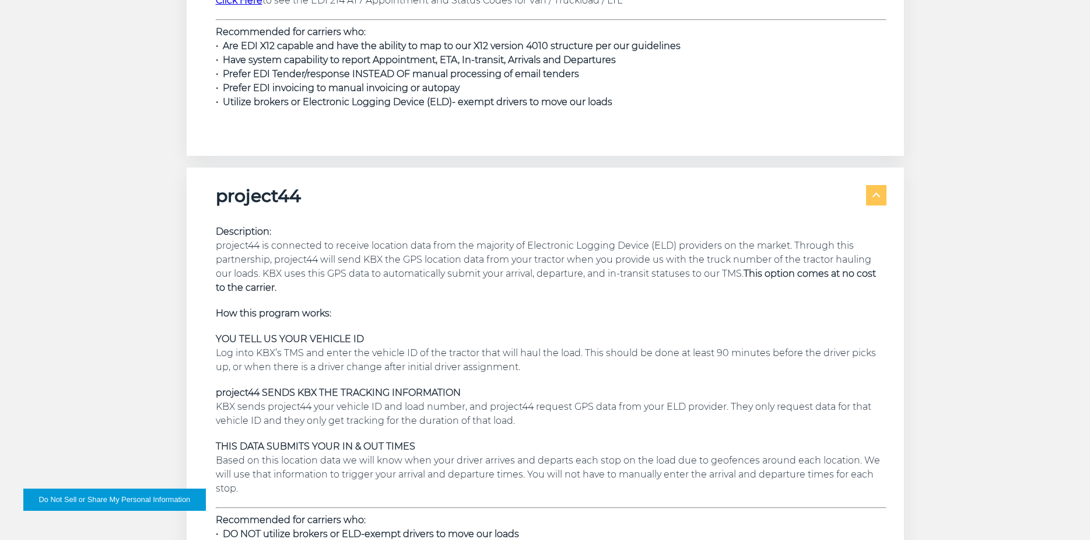
click at [597, 362] on p "YOU TELL US YOUR VEHICLE ID Log into KBX’s TMS and enter the vehicle ID of the …" at bounding box center [551, 353] width 671 height 42
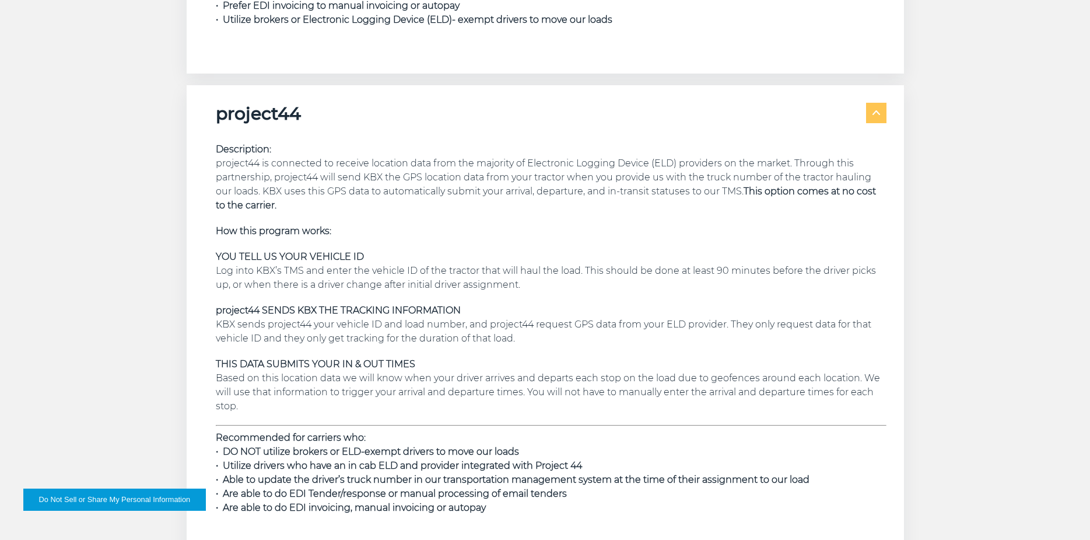
scroll to position [2275, 0]
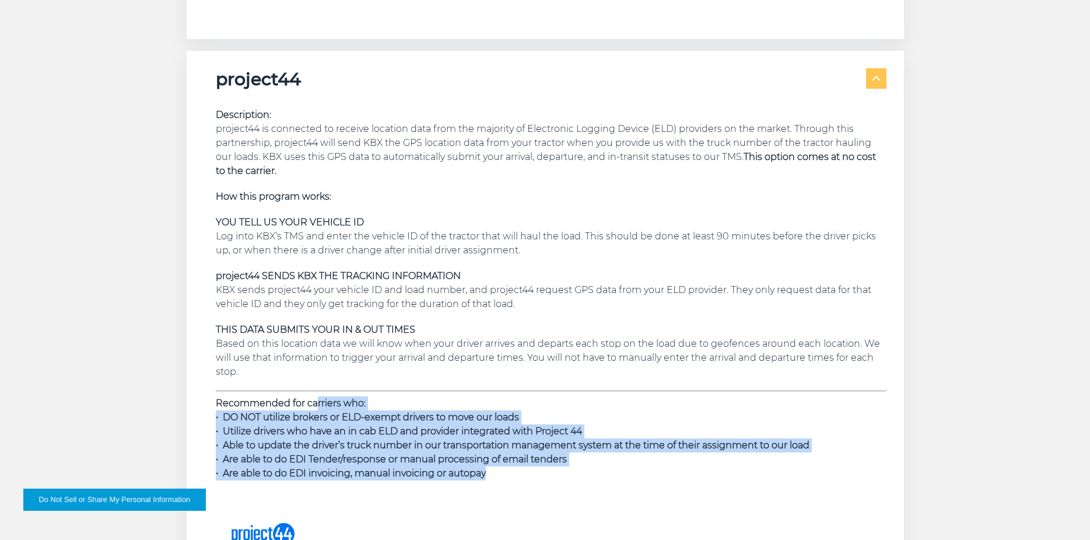
drag, startPoint x: 317, startPoint y: 404, endPoint x: 597, endPoint y: 478, distance: 289.2
click at [597, 478] on p "Recommended for carriers who: • DO NOT utilize brokers or ELD-exempt drivers to…" at bounding box center [551, 438] width 671 height 84
click at [597, 477] on p "Recommended for carriers who: • DO NOT utilize brokers or ELD-exempt drivers to…" at bounding box center [551, 438] width 671 height 84
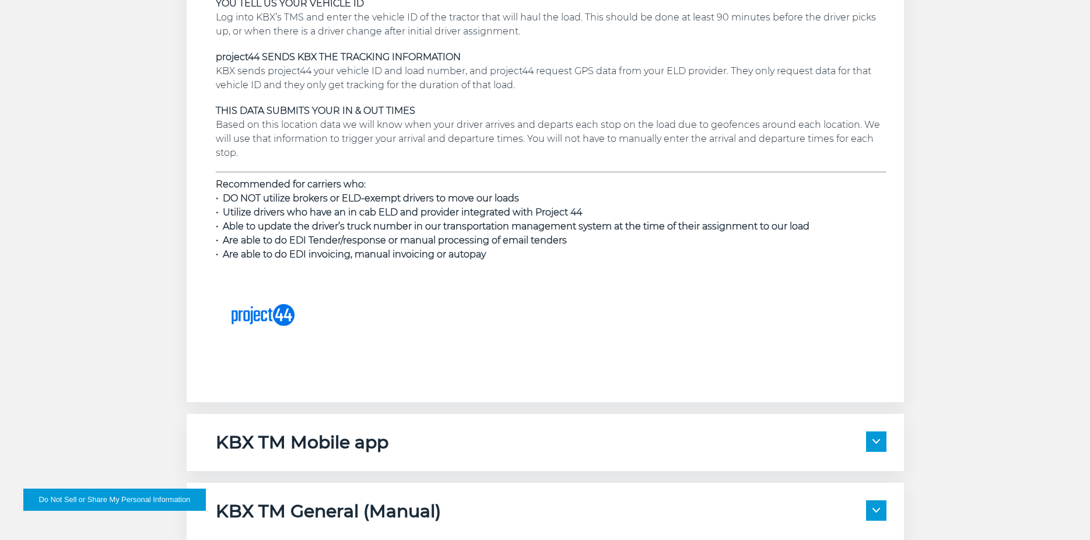
scroll to position [2625, 0]
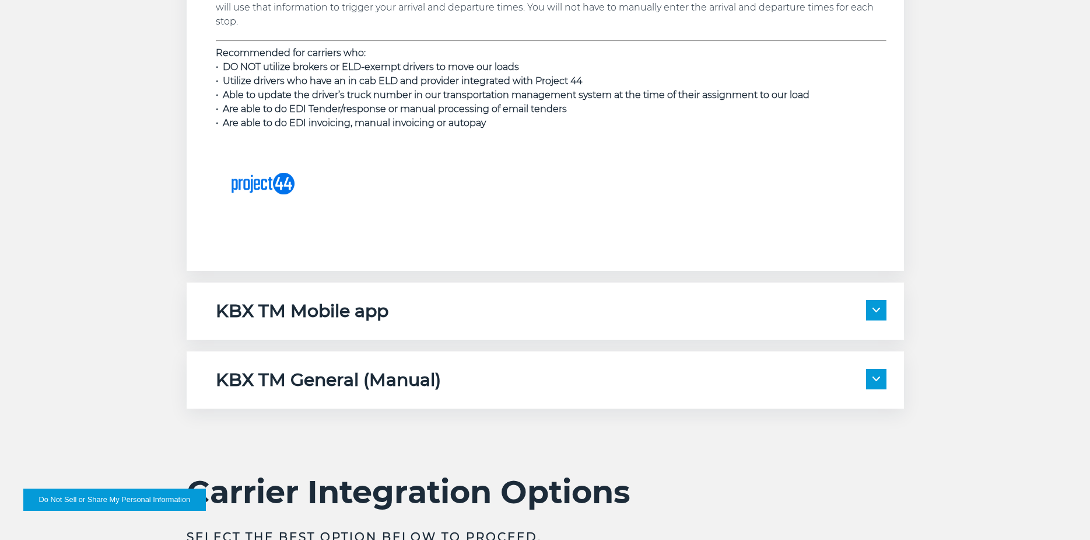
click at [873, 311] on img at bounding box center [877, 309] width 8 height 5
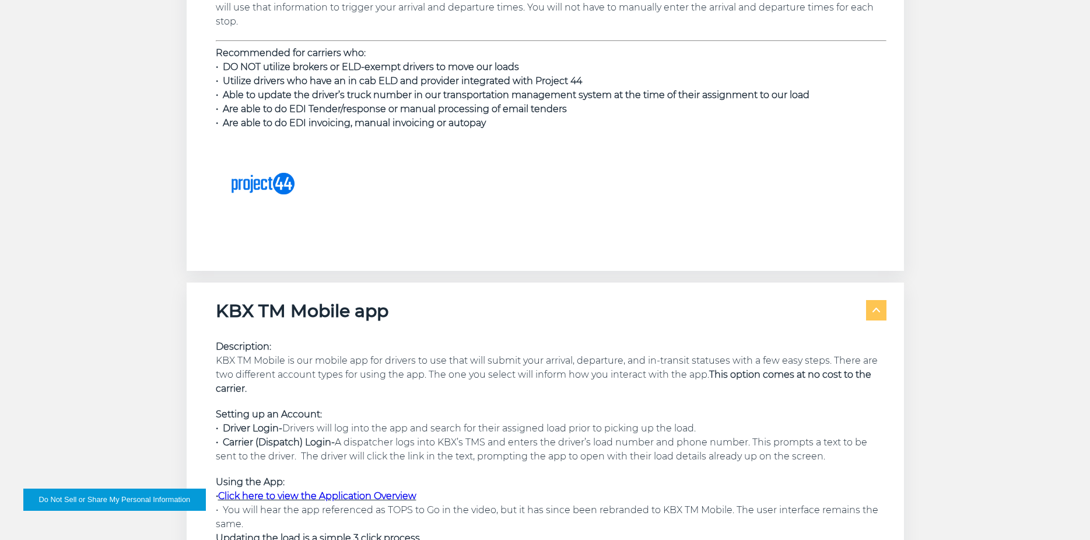
drag, startPoint x: 246, startPoint y: 362, endPoint x: 620, endPoint y: 386, distance: 374.7
click at [620, 386] on p "Description: KBX TM Mobile is our mobile app for drivers to use that will submi…" at bounding box center [551, 367] width 671 height 56
click at [619, 386] on p "Description: KBX TM Mobile is our mobile app for drivers to use that will submi…" at bounding box center [551, 367] width 671 height 56
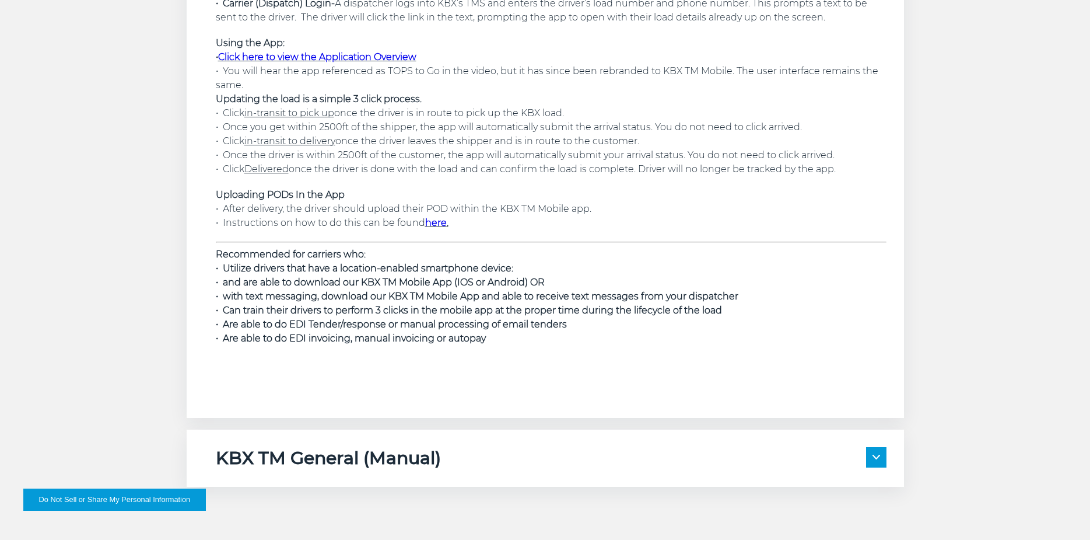
scroll to position [3092, 0]
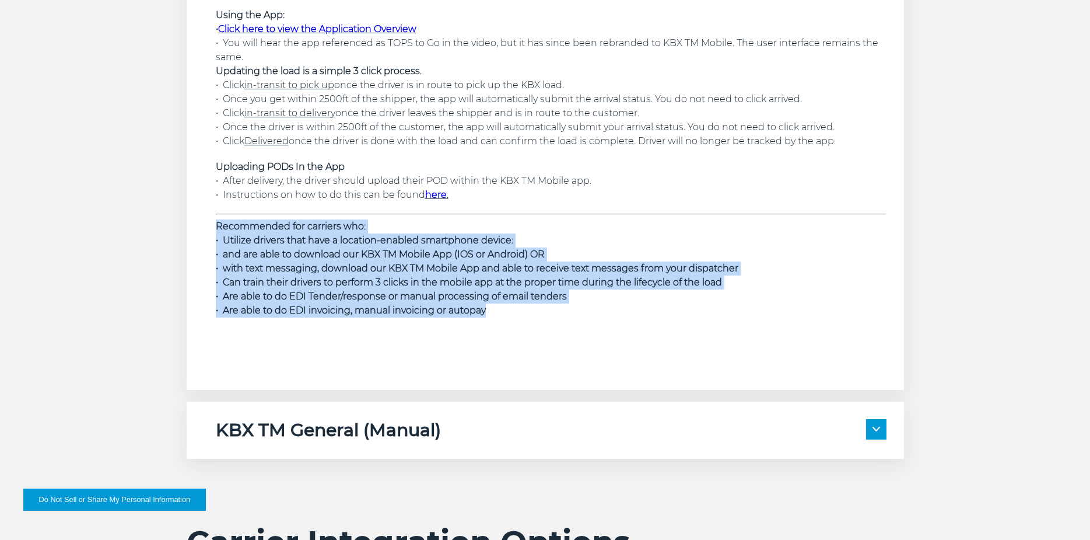
drag, startPoint x: 218, startPoint y: 230, endPoint x: 595, endPoint y: 316, distance: 387.0
click at [595, 316] on p "Recommended for carriers who: • Utilize drivers that have a location-enabled sm…" at bounding box center [551, 268] width 671 height 98
drag, startPoint x: 595, startPoint y: 316, endPoint x: 211, endPoint y: 221, distance: 395.8
click at [211, 221] on div "KBX TM Mobile app Description: KBX TM Mobile is our mobile app for drivers to u…" at bounding box center [545, 103] width 717 height 574
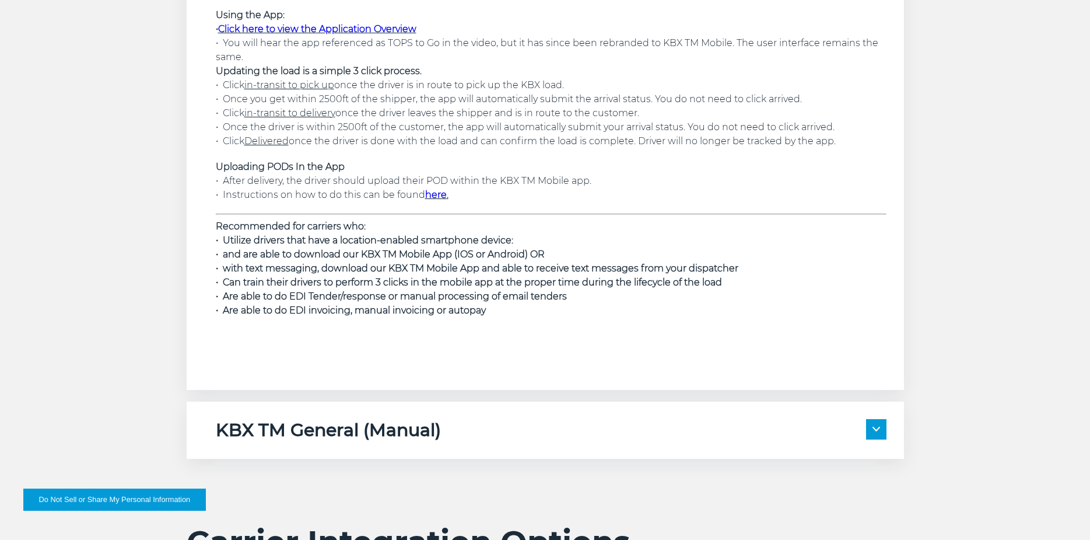
click at [879, 433] on span at bounding box center [876, 429] width 20 height 20
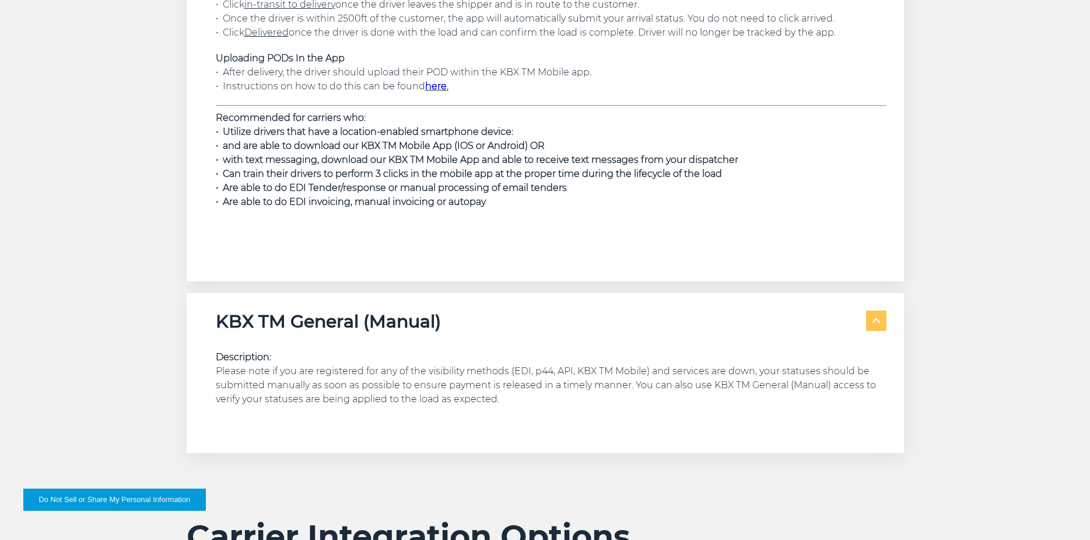
scroll to position [3208, 0]
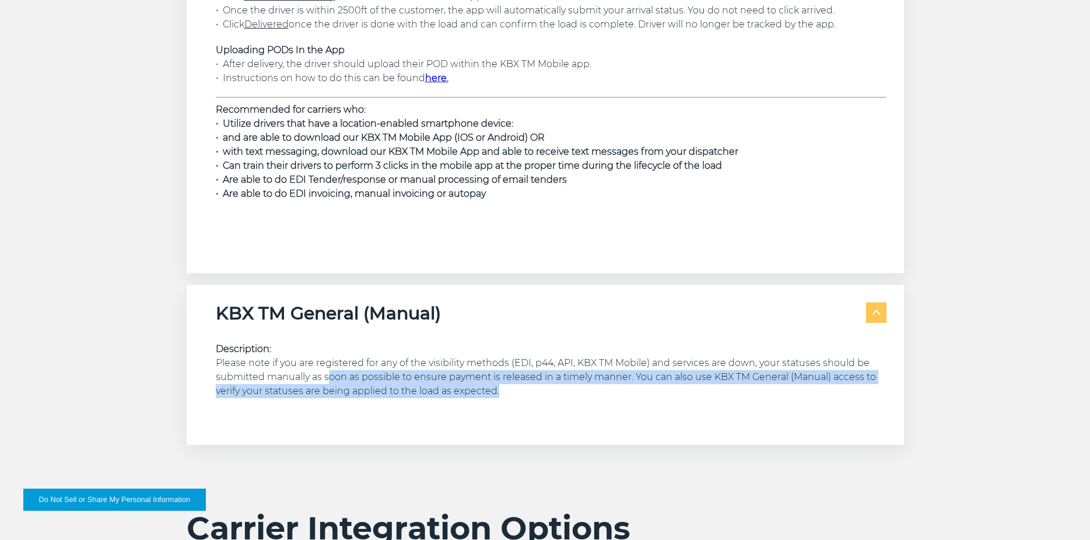
drag, startPoint x: 328, startPoint y: 377, endPoint x: 576, endPoint y: 396, distance: 248.7
click at [576, 396] on p "Description: Please note if you are registered for any of the visibility method…" at bounding box center [551, 370] width 671 height 56
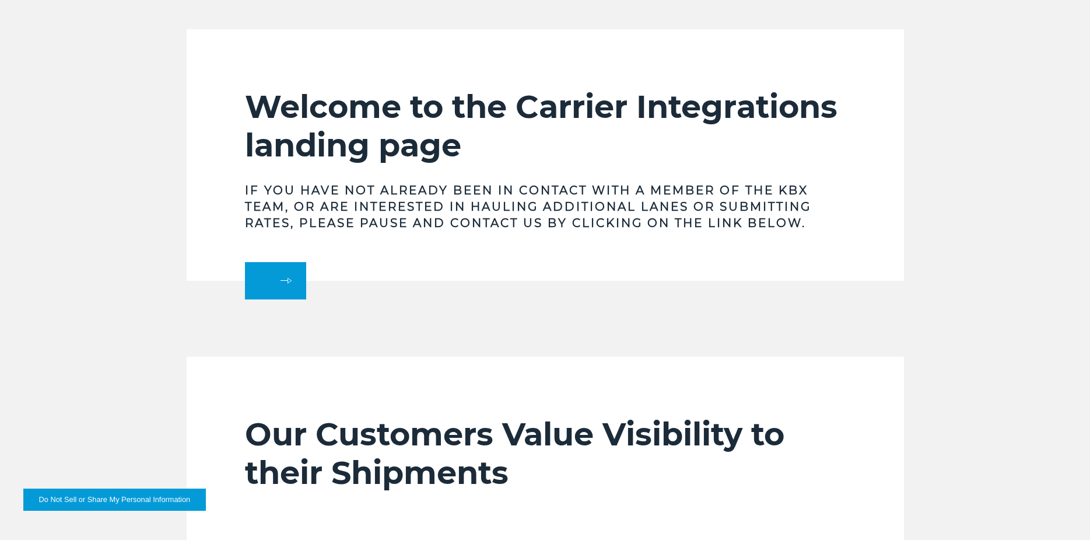
scroll to position [0, 0]
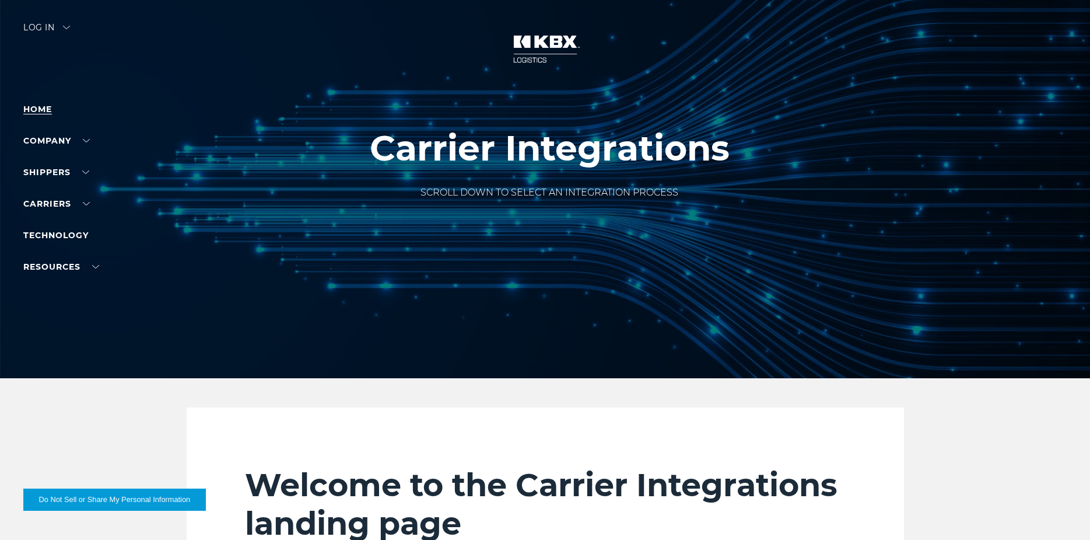
click at [31, 108] on link "Home" at bounding box center [37, 109] width 29 height 10
